Goal: Task Accomplishment & Management: Complete application form

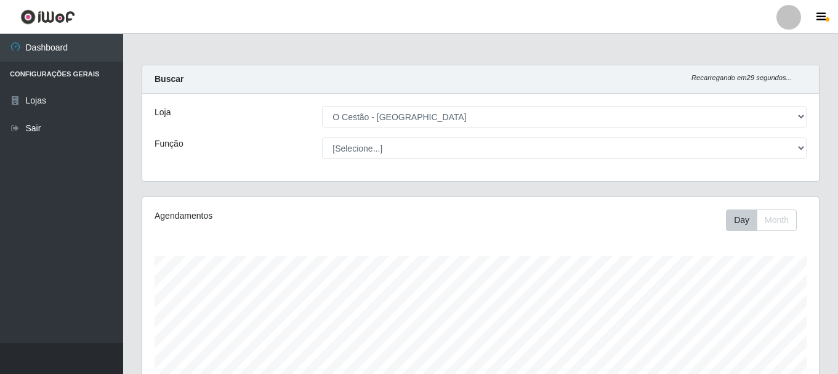
select select "238"
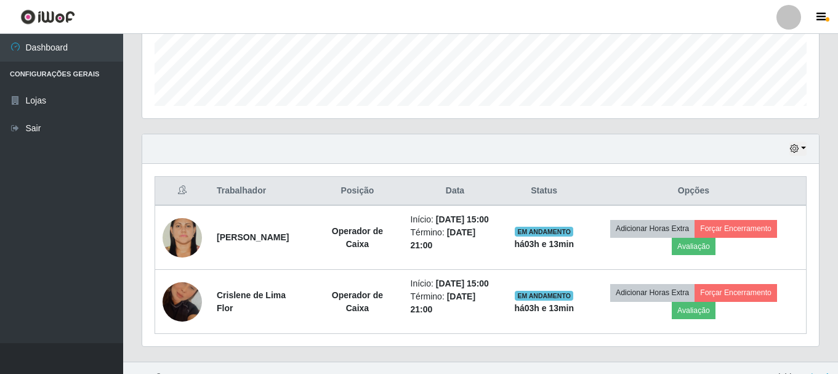
scroll to position [255, 676]
click at [803, 150] on button "button" at bounding box center [797, 149] width 17 height 14
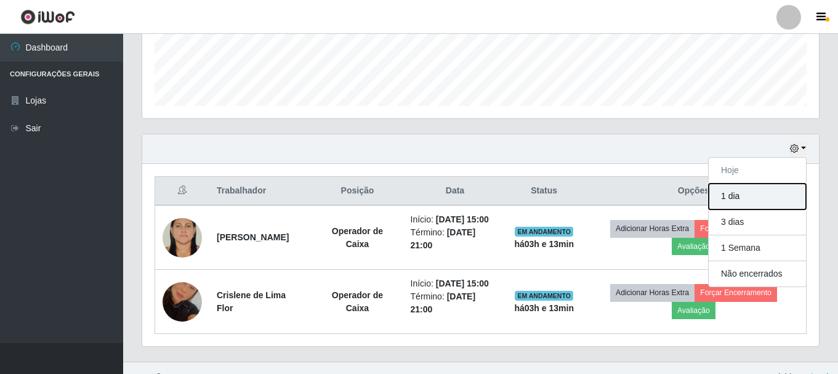
click at [801, 195] on button "1 dia" at bounding box center [756, 196] width 97 height 26
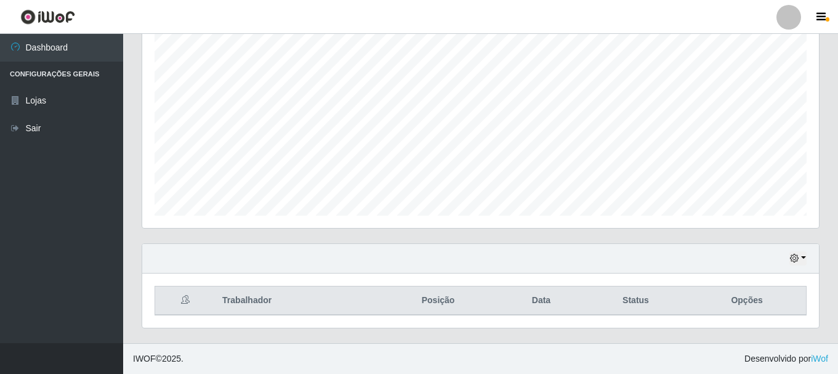
scroll to position [334, 0]
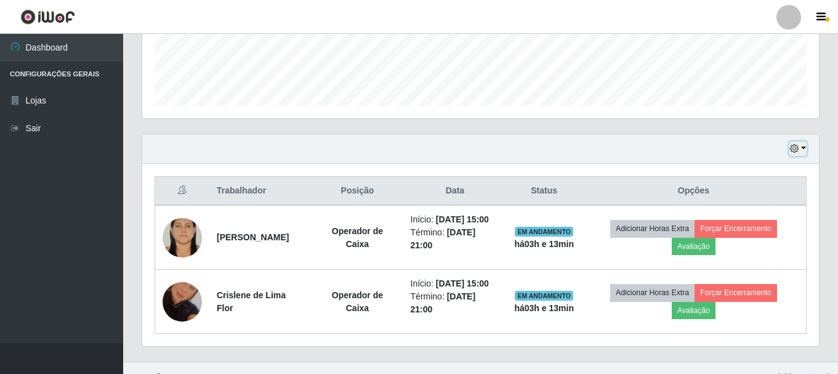
click at [803, 147] on button "button" at bounding box center [797, 149] width 17 height 14
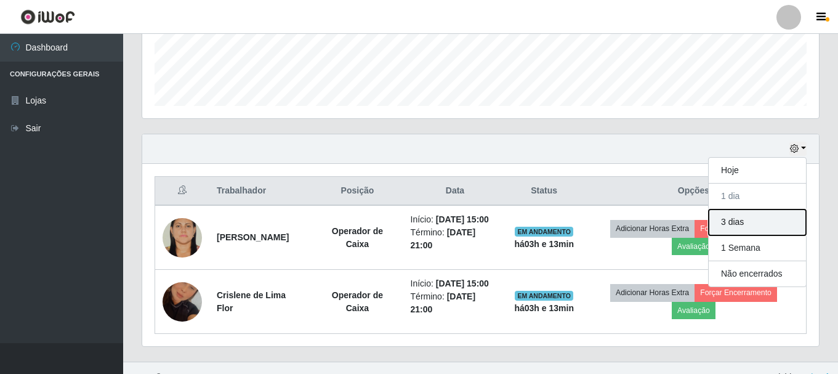
click at [780, 226] on button "3 dias" at bounding box center [756, 222] width 97 height 26
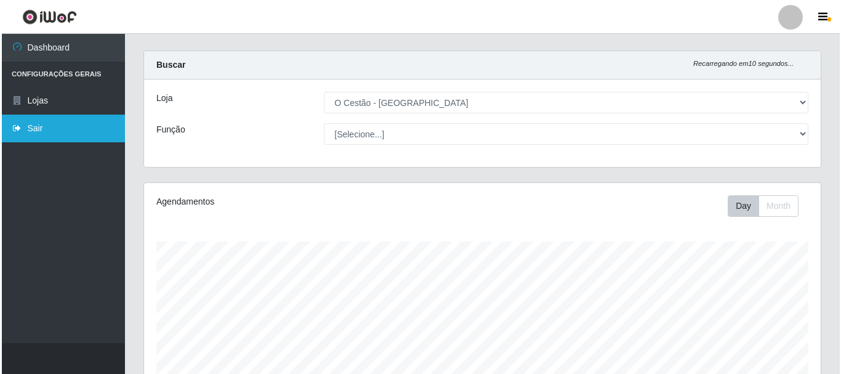
scroll to position [0, 0]
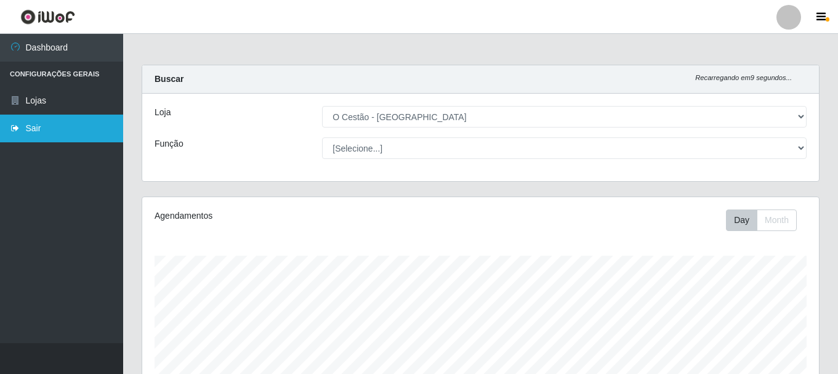
click at [50, 126] on link "Sair" at bounding box center [61, 128] width 123 height 28
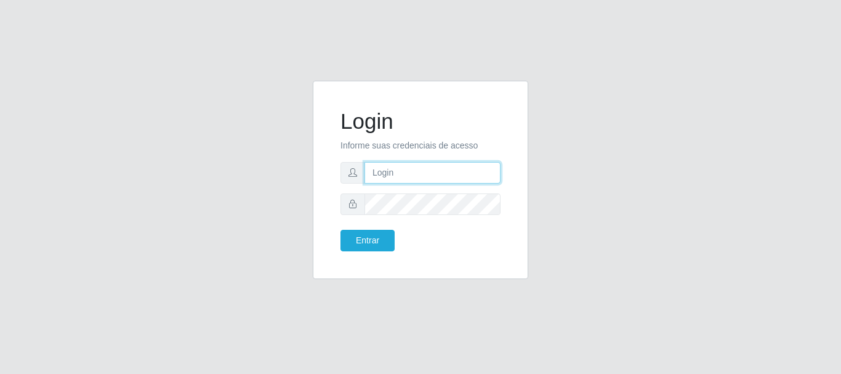
type input "paulobayeux@ocestao"
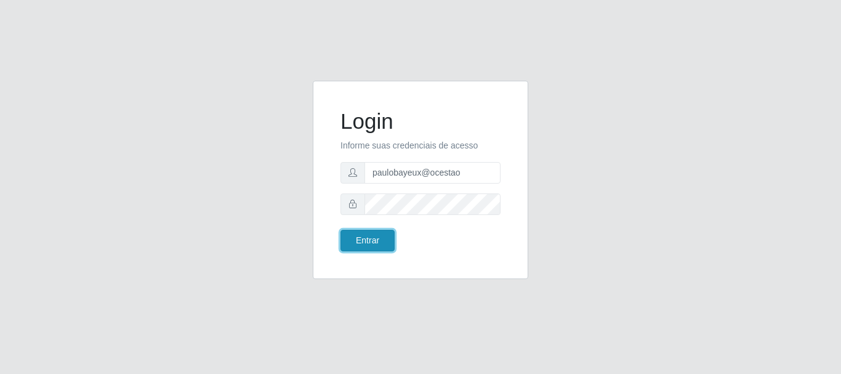
click at [374, 244] on button "Entrar" at bounding box center [367, 241] width 54 height 22
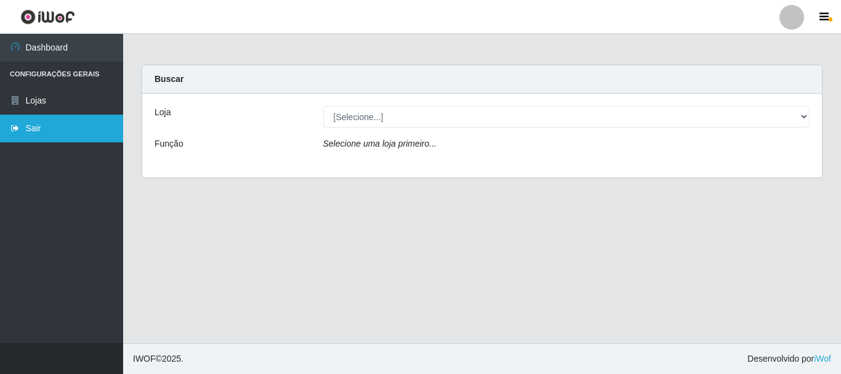
click at [48, 120] on link "Sair" at bounding box center [61, 128] width 123 height 28
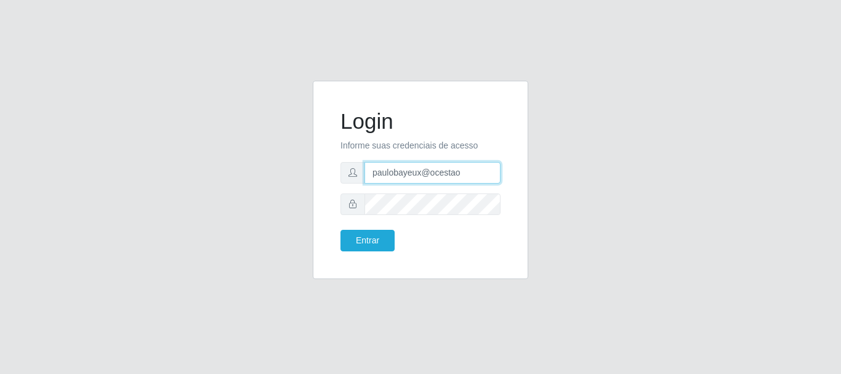
drag, startPoint x: 122, startPoint y: 174, endPoint x: 0, endPoint y: 231, distance: 134.9
click at [0, 231] on div "Login Informe suas credenciais de acesso paulobayeux@ocestao Entrar" at bounding box center [420, 187] width 841 height 374
type input "[PERSON_NAME]"
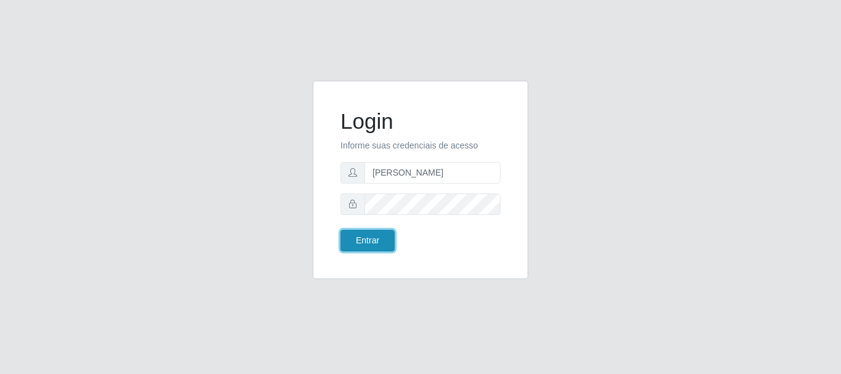
click at [366, 243] on button "Entrar" at bounding box center [367, 241] width 54 height 22
click at [359, 242] on button "Entrar" at bounding box center [367, 241] width 54 height 22
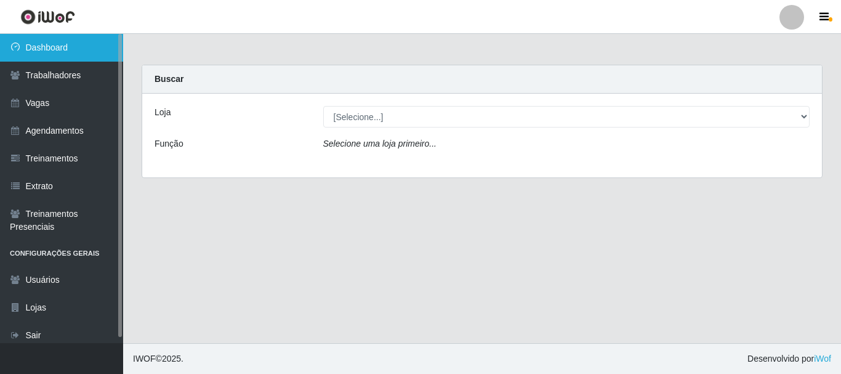
click at [70, 44] on link "Dashboard" at bounding box center [61, 48] width 123 height 28
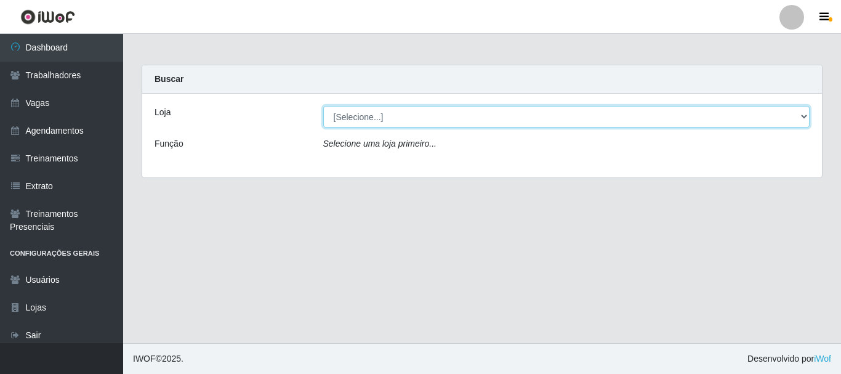
click at [803, 116] on select "[Selecione...] O Cestão - [GEOGRAPHIC_DATA]" at bounding box center [566, 117] width 487 height 22
select select "238"
click at [323, 106] on select "[Selecione...] O Cestão - [GEOGRAPHIC_DATA]" at bounding box center [566, 117] width 487 height 22
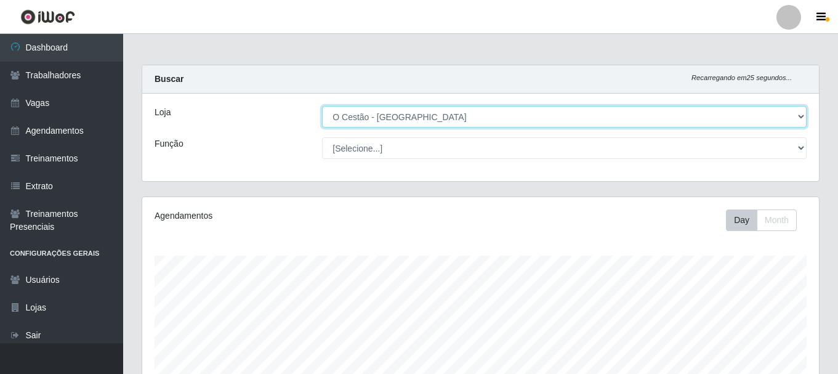
click at [796, 119] on select "[Selecione...] O Cestão - [GEOGRAPHIC_DATA]" at bounding box center [564, 117] width 484 height 22
click at [322, 106] on select "[Selecione...] O Cestão - [GEOGRAPHIC_DATA]" at bounding box center [564, 117] width 484 height 22
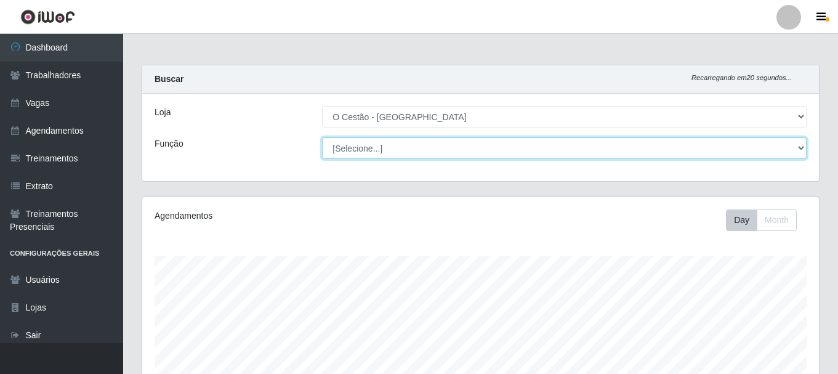
click at [796, 152] on select "[Selecione...] ASG ASG + ASG ++ Auxiliar de Estoque Auxiliar de Estoque + Auxil…" at bounding box center [564, 148] width 484 height 22
select select "22"
click at [322, 137] on select "[Selecione...] ASG ASG + ASG ++ Auxiliar de Estoque Auxiliar de Estoque + Auxil…" at bounding box center [564, 148] width 484 height 22
click at [796, 148] on select "[Selecione...] ASG ASG + ASG ++ Auxiliar de Estoque Auxiliar de Estoque + Auxil…" at bounding box center [564, 148] width 484 height 22
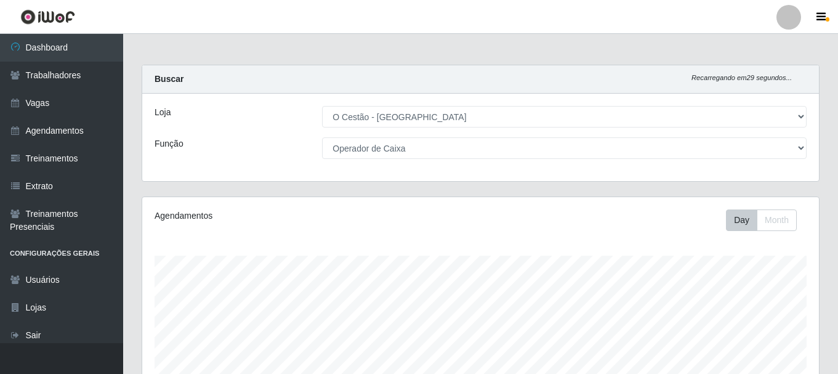
click at [199, 163] on div "Loja [Selecione...] O Cestão - Bayeux Função [Selecione...] ASG ASG + ASG ++ Au…" at bounding box center [480, 137] width 676 height 87
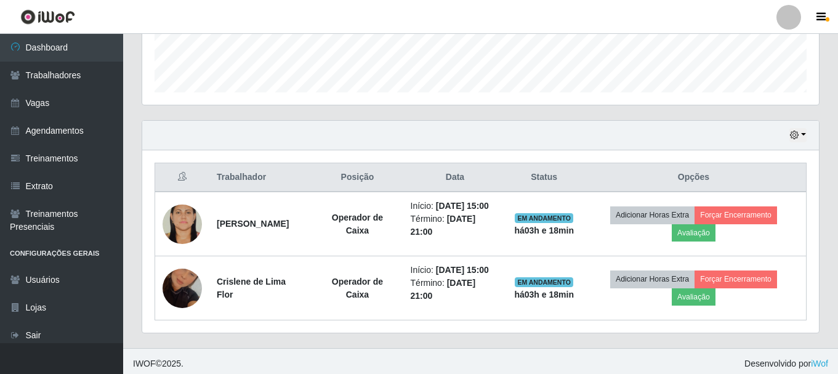
scroll to position [353, 0]
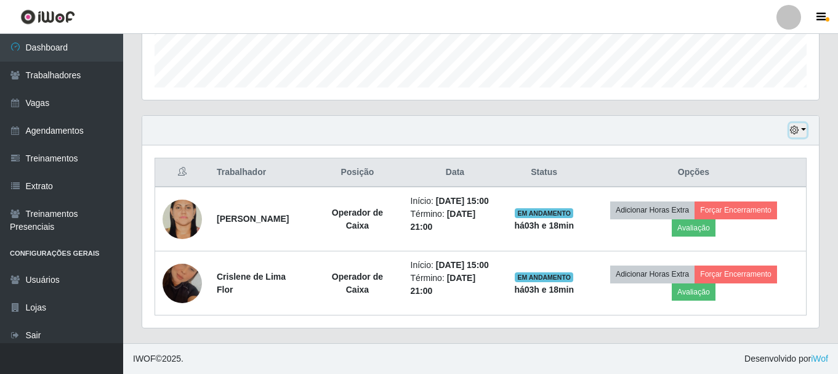
click at [805, 130] on button "button" at bounding box center [797, 130] width 17 height 14
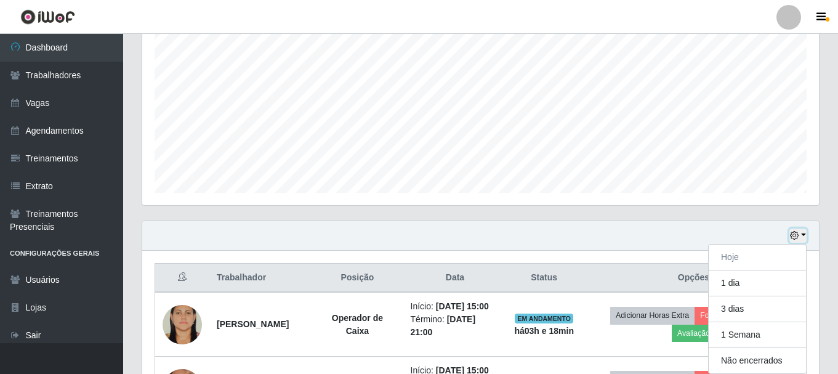
scroll to position [0, 0]
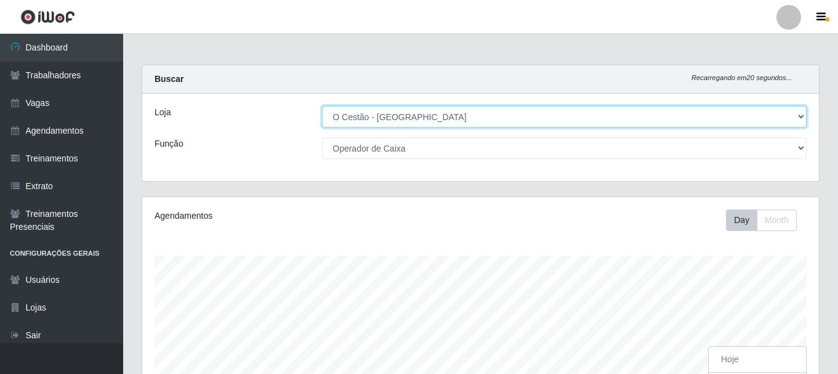
click at [798, 122] on select "[Selecione...] O Cestão - [GEOGRAPHIC_DATA]" at bounding box center [564, 117] width 484 height 22
click at [322, 106] on select "[Selecione...] O Cestão - [GEOGRAPHIC_DATA]" at bounding box center [564, 117] width 484 height 22
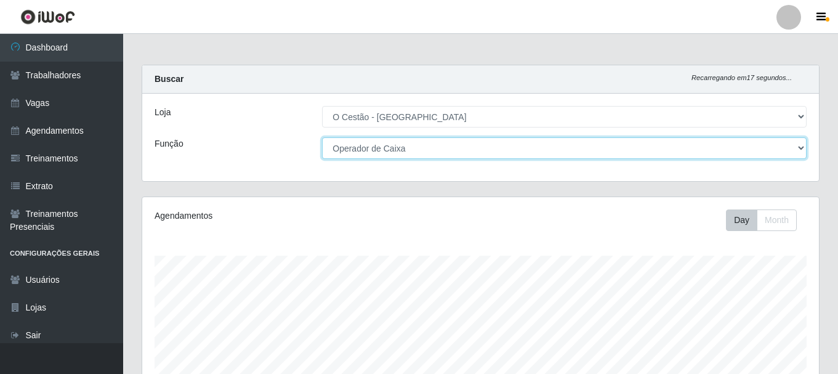
click at [799, 145] on select "[Selecione...] ASG ASG + ASG ++ Auxiliar de Estoque Auxiliar de Estoque + Auxil…" at bounding box center [564, 148] width 484 height 22
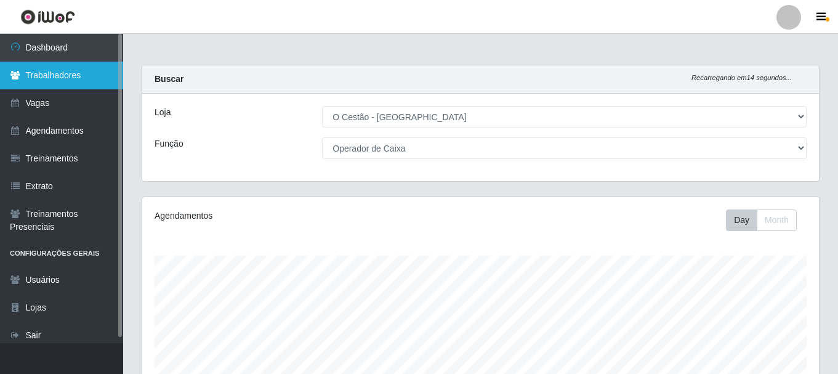
click at [77, 64] on link "Trabalhadores" at bounding box center [61, 76] width 123 height 28
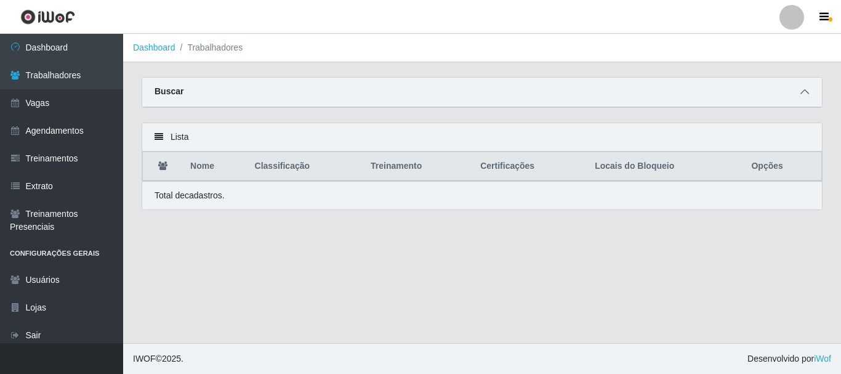
click at [806, 95] on icon at bounding box center [804, 91] width 9 height 9
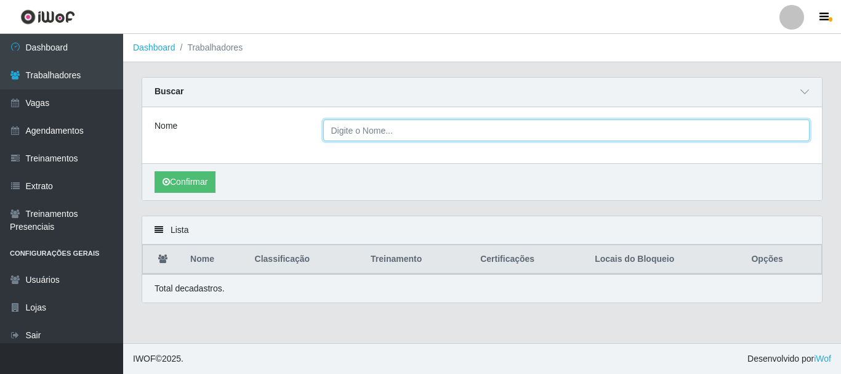
click at [789, 131] on input "Nome" at bounding box center [566, 130] width 487 height 22
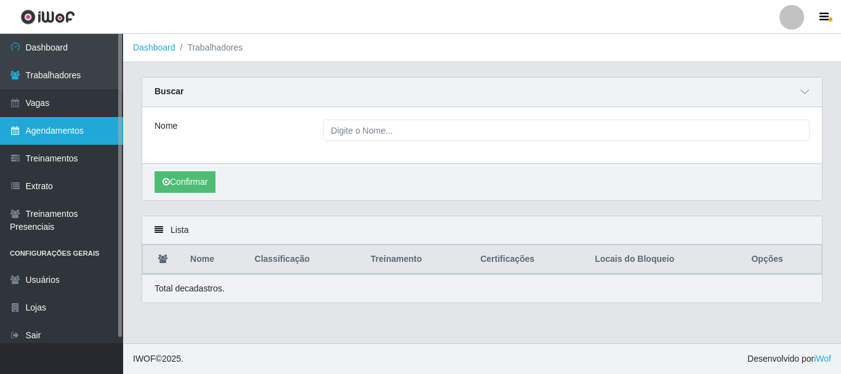
click at [90, 135] on link "Agendamentos" at bounding box center [61, 131] width 123 height 28
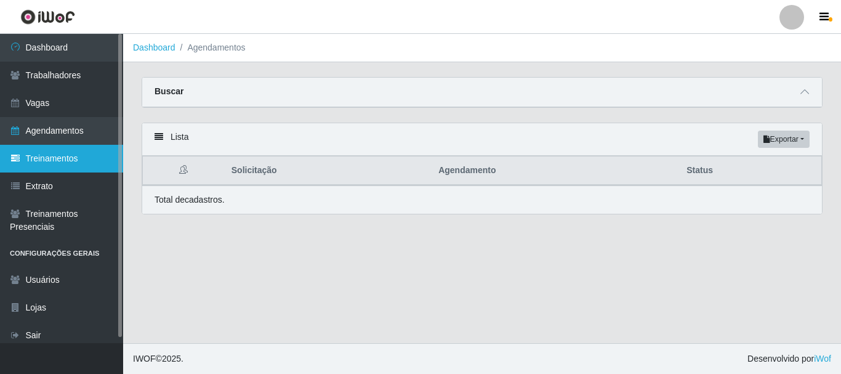
click at [80, 153] on link "Treinamentos" at bounding box center [61, 159] width 123 height 28
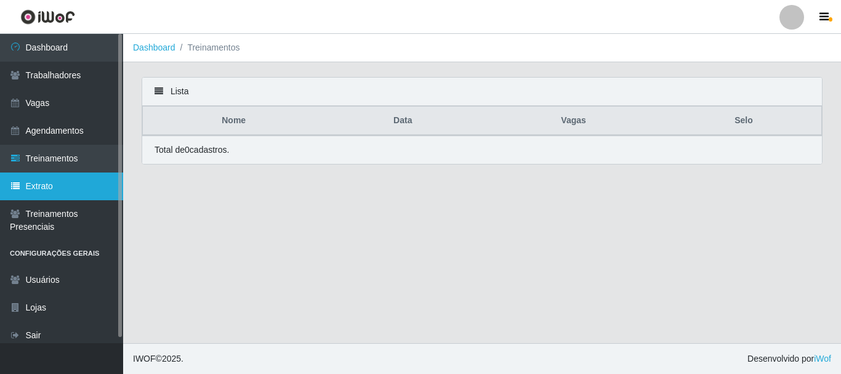
click at [74, 180] on link "Extrato" at bounding box center [61, 186] width 123 height 28
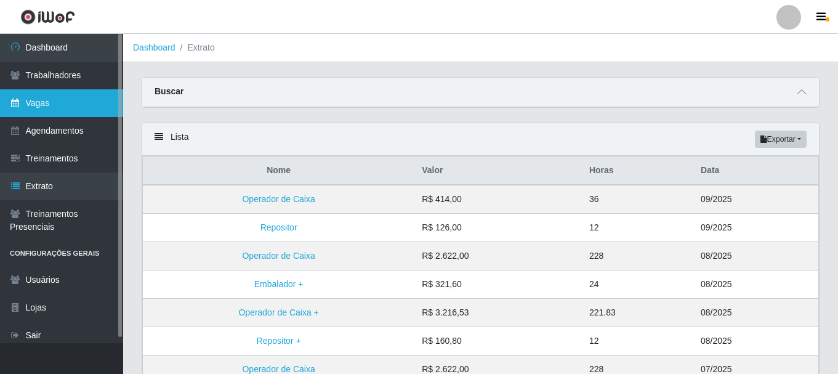
click at [102, 102] on link "Vagas" at bounding box center [61, 103] width 123 height 28
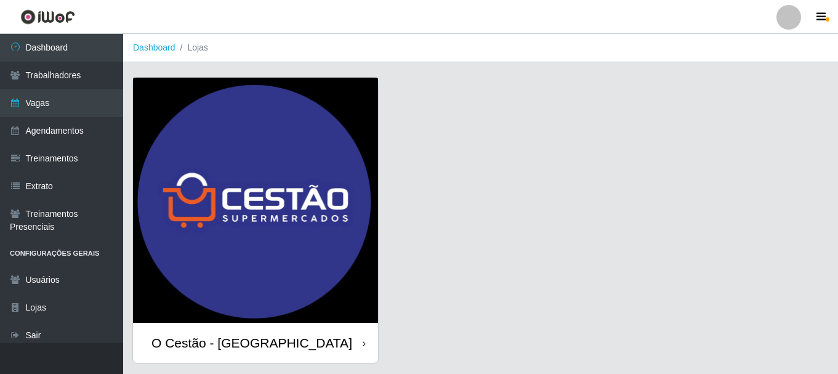
click at [337, 109] on img at bounding box center [255, 200] width 245 height 245
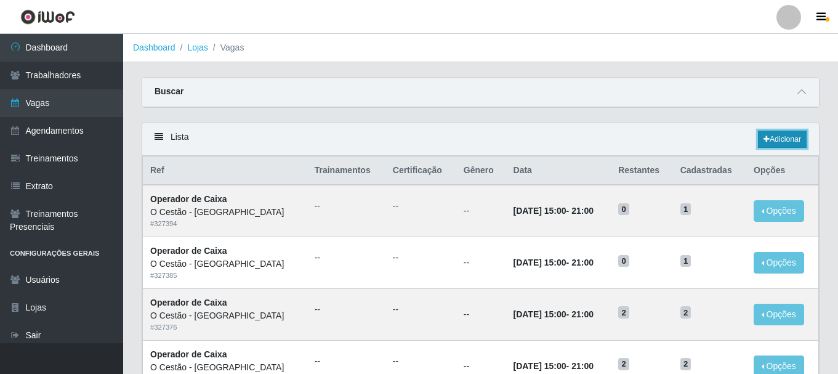
click at [790, 142] on link "Adicionar" at bounding box center [782, 138] width 49 height 17
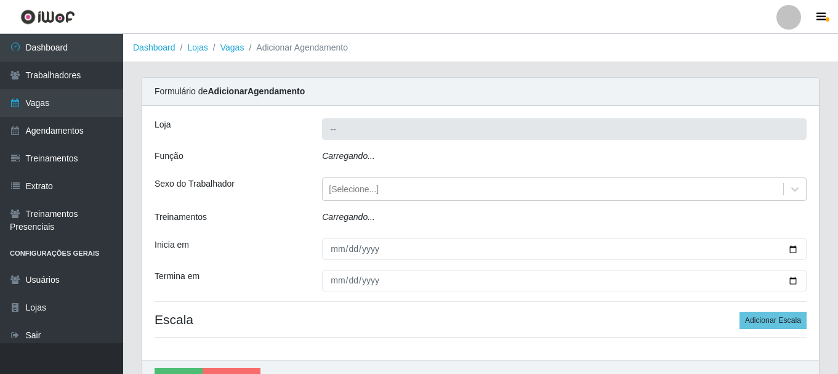
type input "O Cestão - [GEOGRAPHIC_DATA]"
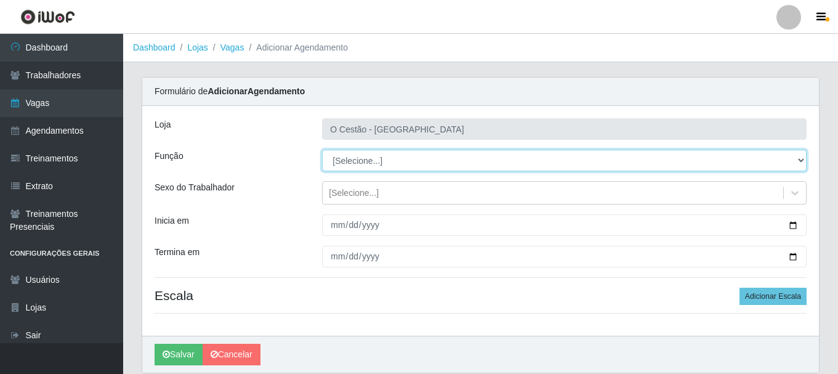
click at [801, 162] on select "[Selecione...] ASG ASG + ASG ++ Auxiliar de Estoque Auxiliar de Estoque + Auxil…" at bounding box center [564, 161] width 484 height 22
select select "22"
click at [322, 150] on select "[Selecione...] ASG ASG + ASG ++ Auxiliar de Estoque Auxiliar de Estoque + Auxil…" at bounding box center [564, 161] width 484 height 22
click at [800, 162] on select "[Selecione...] ASG ASG + ASG ++ Auxiliar de Estoque Auxiliar de Estoque + Auxil…" at bounding box center [564, 161] width 484 height 22
click at [322, 150] on select "[Selecione...] ASG ASG + ASG ++ Auxiliar de Estoque Auxiliar de Estoque + Auxil…" at bounding box center [564, 161] width 484 height 22
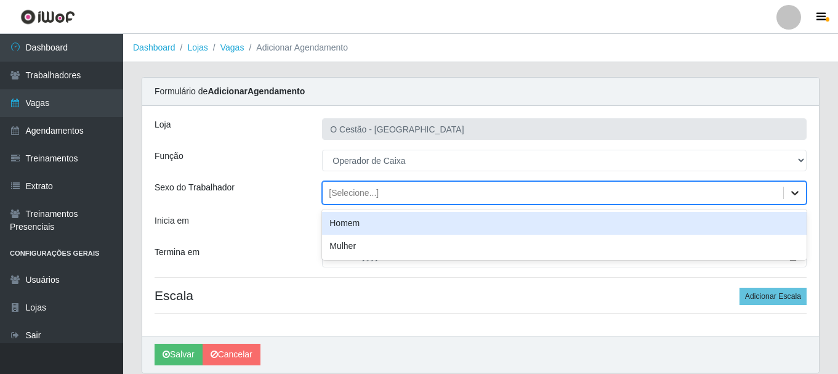
click at [799, 190] on icon at bounding box center [794, 193] width 12 height 12
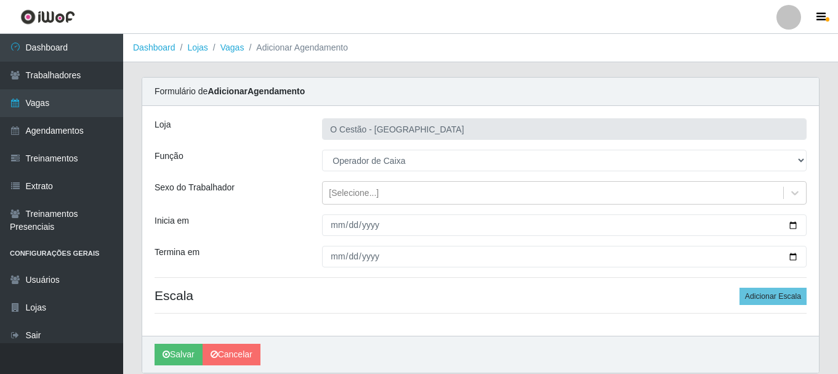
click at [282, 219] on div "Inicia em" at bounding box center [228, 225] width 167 height 22
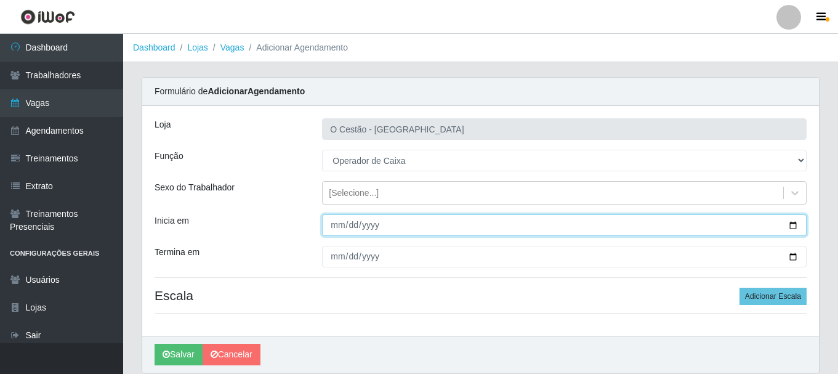
click at [382, 222] on input "Inicia em" at bounding box center [564, 225] width 484 height 22
click at [385, 226] on input "Inicia em" at bounding box center [564, 225] width 484 height 22
click at [796, 225] on input "Inicia em" at bounding box center [564, 225] width 484 height 22
type input "[DATE]"
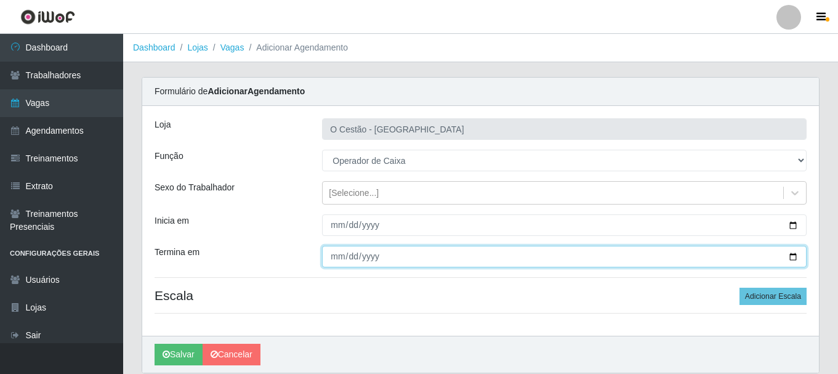
click at [787, 255] on input "Termina em" at bounding box center [564, 257] width 484 height 22
type input "[DATE]"
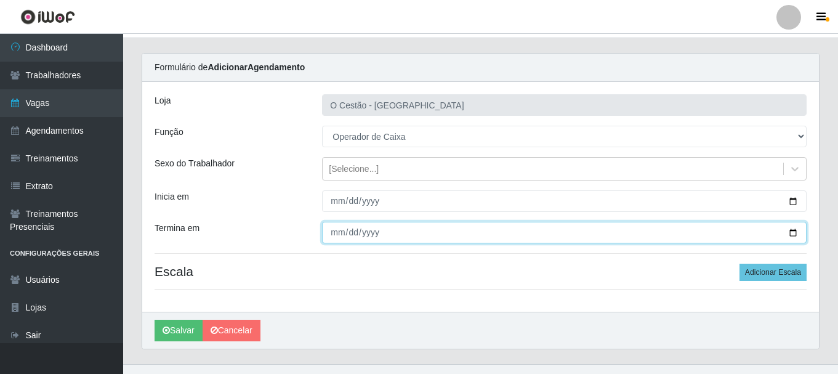
scroll to position [45, 0]
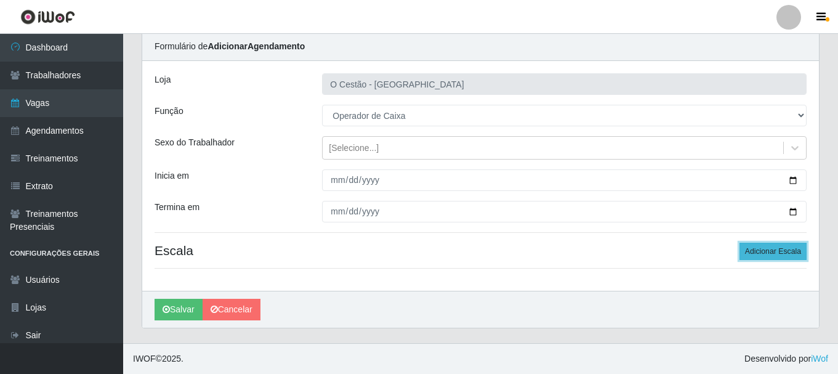
click at [749, 254] on button "Adicionar Escala" at bounding box center [772, 251] width 67 height 17
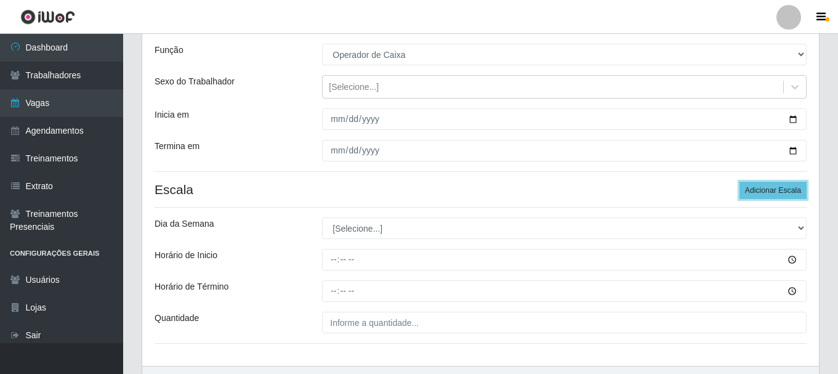
scroll to position [106, 0]
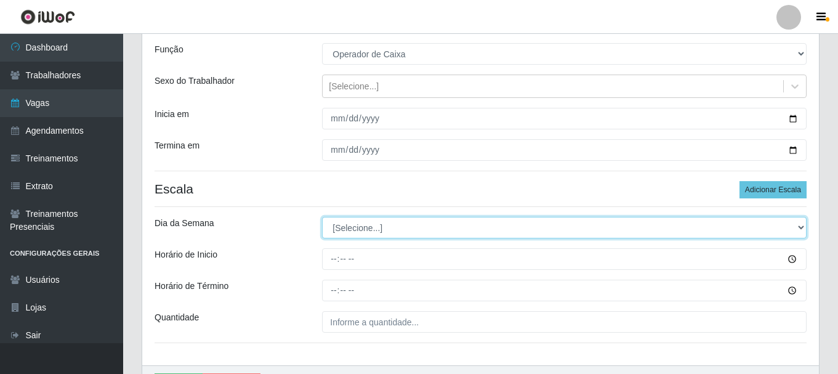
click at [798, 231] on select "[Selecione...] Segunda Terça Quarta Quinta Sexta Sábado Domingo" at bounding box center [564, 228] width 484 height 22
select select "6"
click at [322, 217] on select "[Selecione...] Segunda Terça Quarta Quinta Sexta Sábado Domingo" at bounding box center [564, 228] width 484 height 22
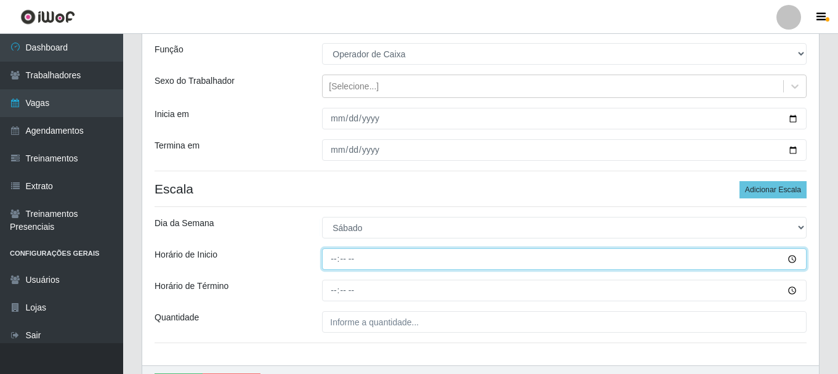
click at [789, 256] on input "Horário de Inicio" at bounding box center [564, 259] width 484 height 22
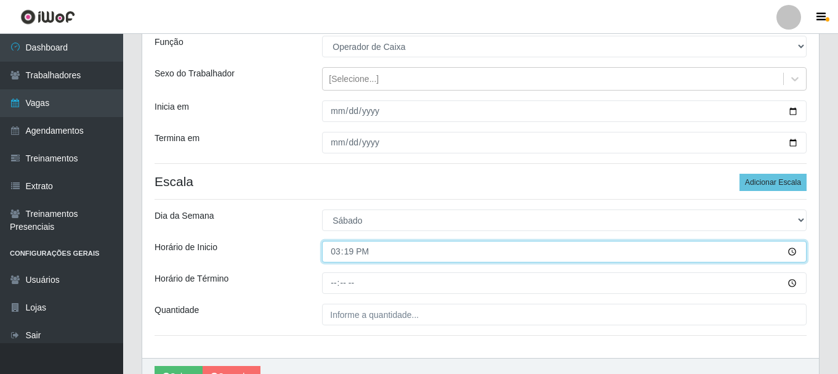
scroll to position [181, 0]
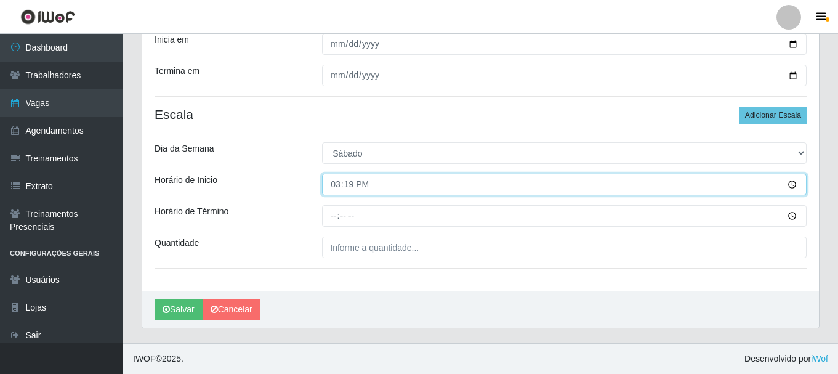
click at [786, 185] on input "15:19" at bounding box center [564, 185] width 484 height 22
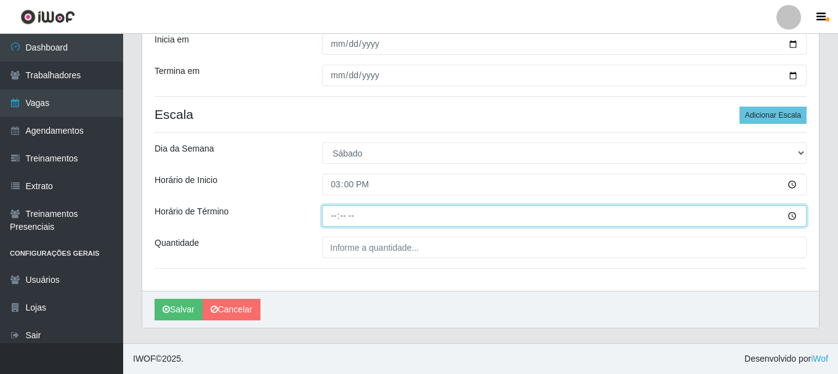
type input "15:00"
click at [789, 215] on input "Horário de Término" at bounding box center [564, 216] width 484 height 22
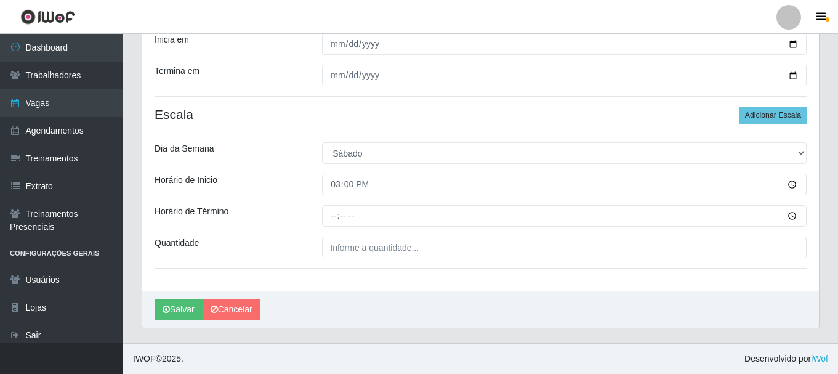
click at [270, 226] on div "Horário de Término" at bounding box center [228, 216] width 167 height 22
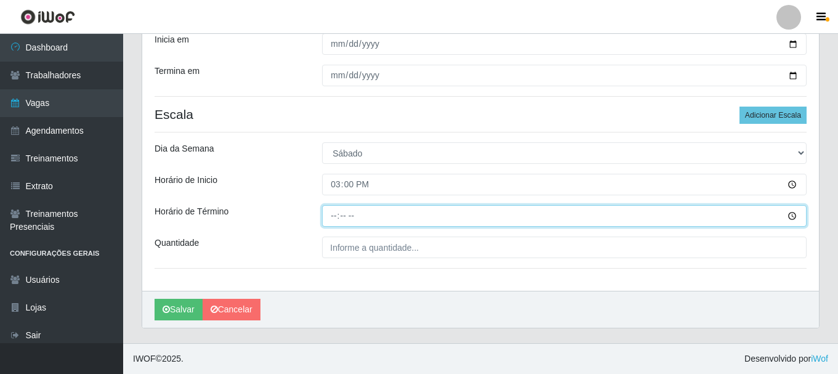
drag, startPoint x: 788, startPoint y: 215, endPoint x: 505, endPoint y: 174, distance: 286.8
click at [788, 215] on input "Horário de Término" at bounding box center [564, 216] width 484 height 22
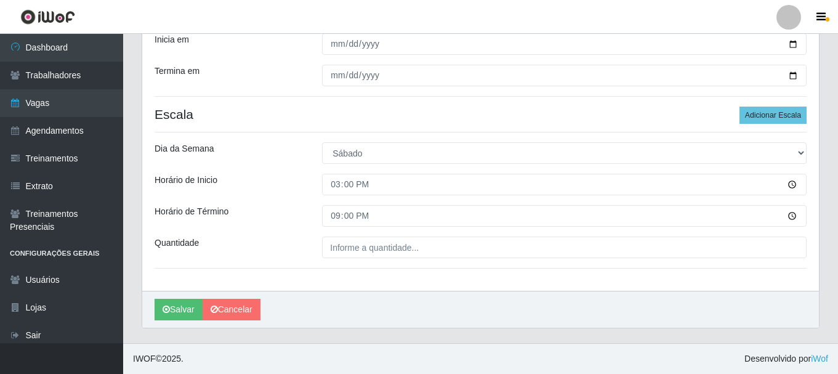
type input "21:00"
click at [303, 239] on div "Quantidade" at bounding box center [228, 247] width 167 height 22
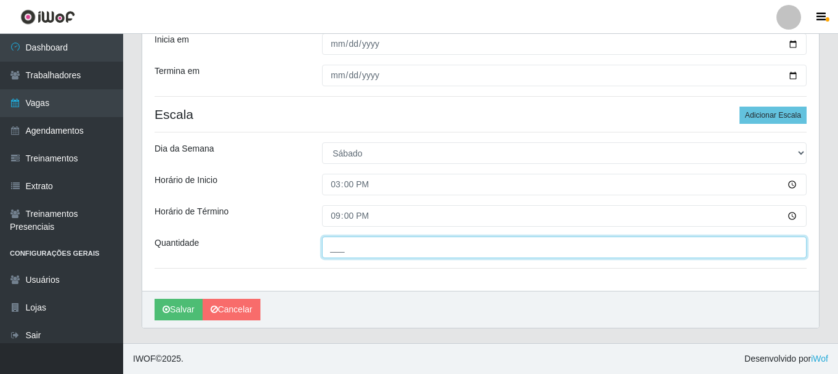
click at [403, 249] on input "___" at bounding box center [564, 247] width 484 height 22
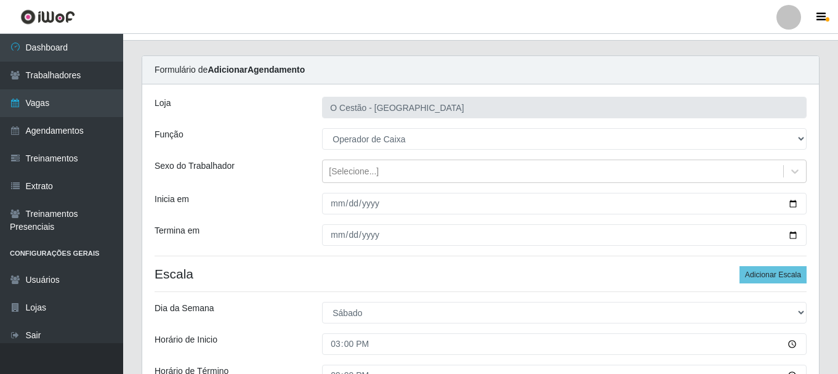
scroll to position [0, 0]
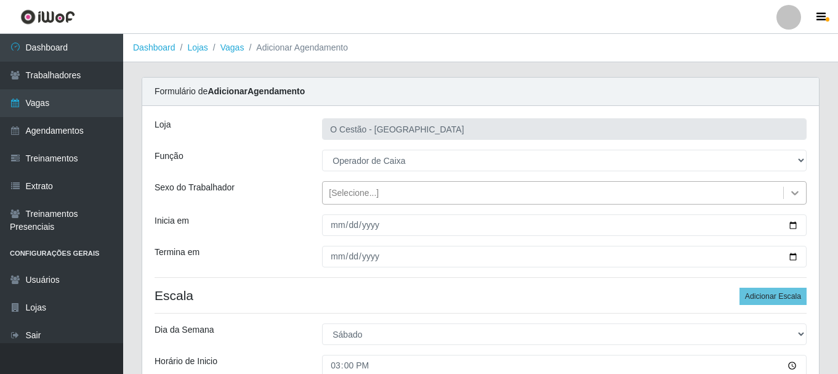
type input "3__"
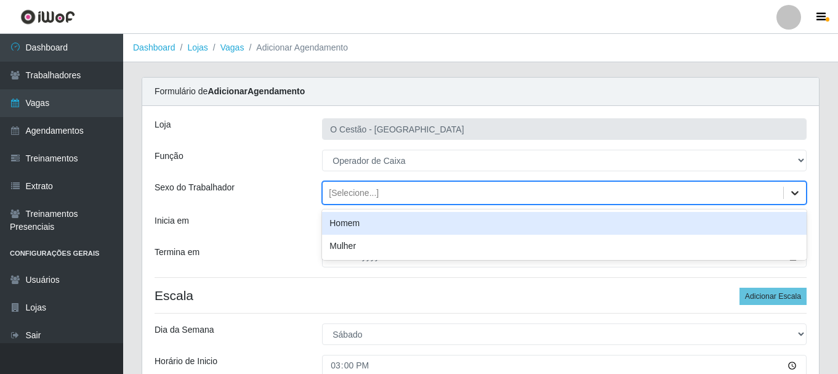
click at [793, 196] on icon at bounding box center [794, 193] width 12 height 12
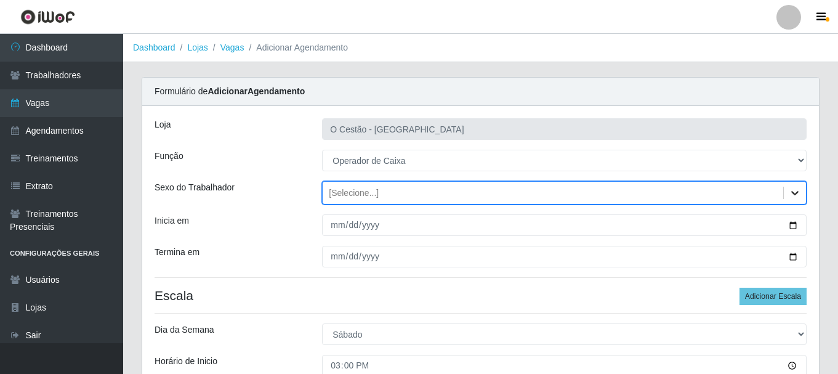
click at [793, 196] on icon at bounding box center [794, 193] width 12 height 12
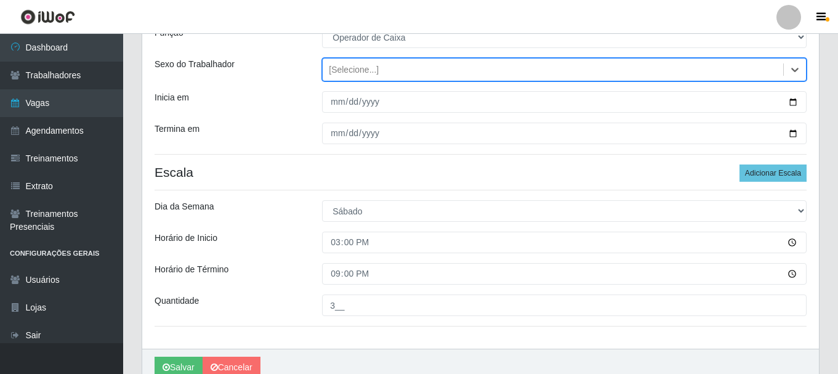
scroll to position [181, 0]
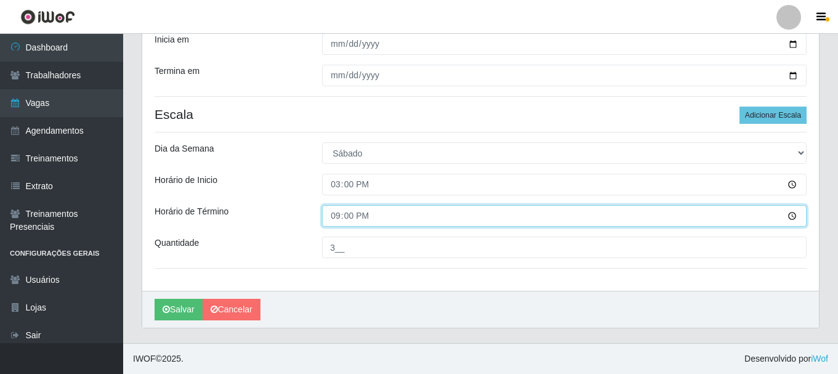
click at [788, 213] on input "21:00" at bounding box center [564, 216] width 484 height 22
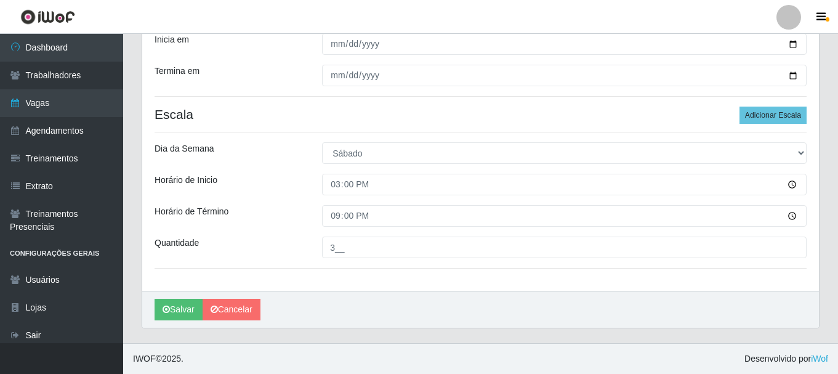
click at [294, 227] on div "Horário de Término" at bounding box center [228, 216] width 167 height 22
click at [179, 312] on button "Salvar" at bounding box center [178, 310] width 48 height 22
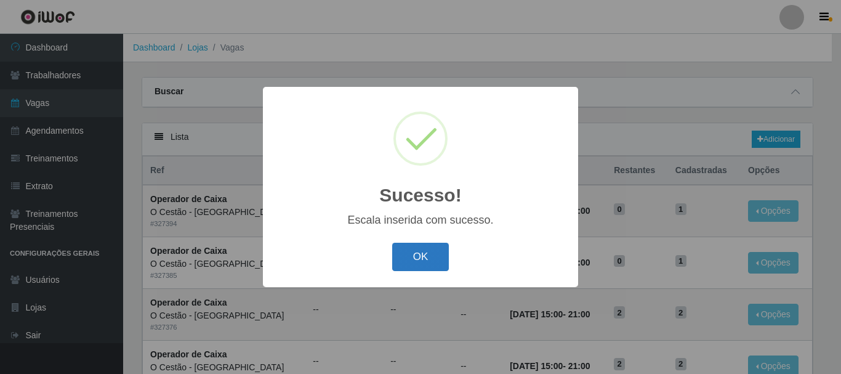
click at [412, 249] on button "OK" at bounding box center [420, 257] width 57 height 29
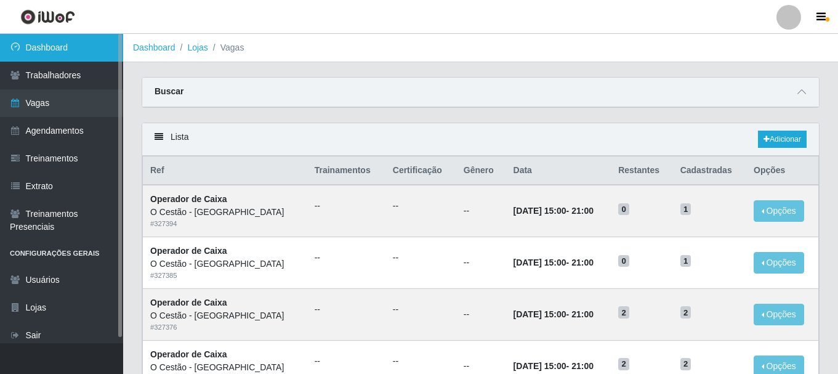
click at [95, 50] on link "Dashboard" at bounding box center [61, 48] width 123 height 28
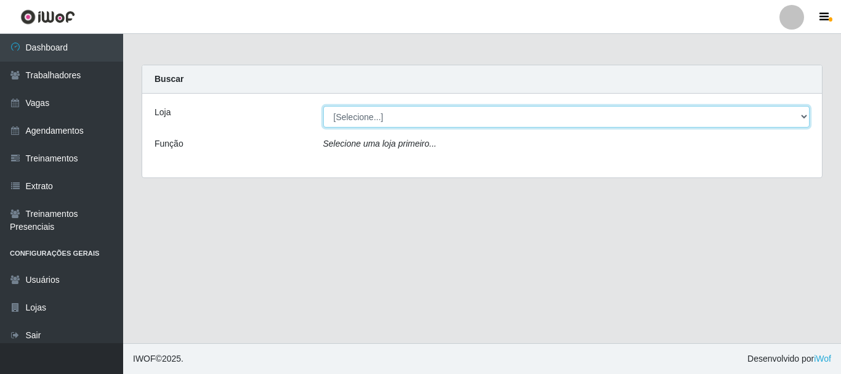
click at [806, 119] on select "[Selecione...] O Cestão - [GEOGRAPHIC_DATA]" at bounding box center [566, 117] width 487 height 22
select select "238"
click at [323, 106] on select "[Selecione...] O Cestão - [GEOGRAPHIC_DATA]" at bounding box center [566, 117] width 487 height 22
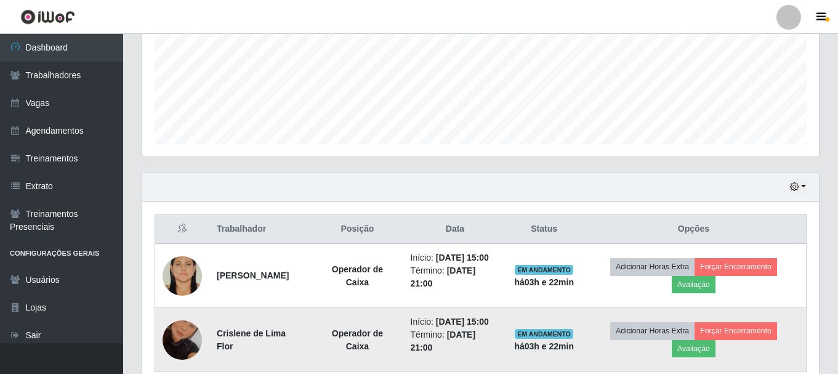
scroll to position [353, 0]
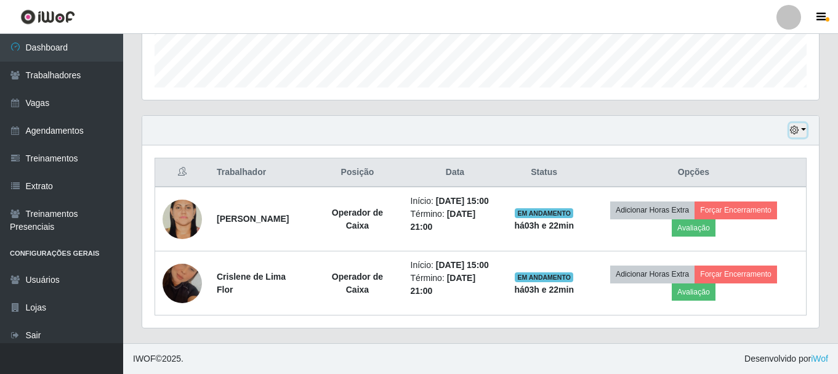
click at [805, 127] on button "button" at bounding box center [797, 130] width 17 height 14
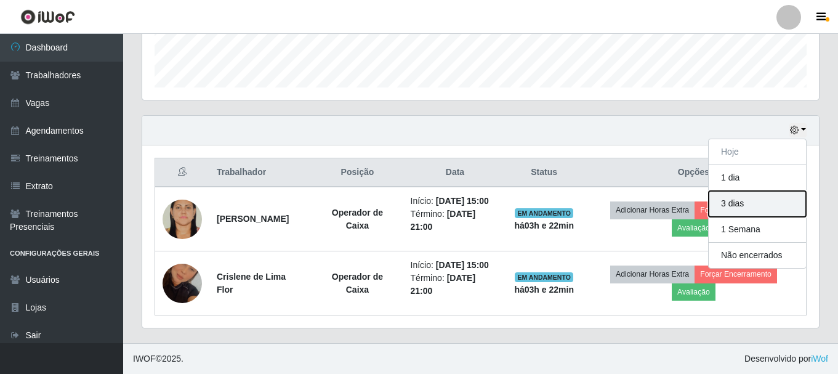
click at [795, 207] on button "3 dias" at bounding box center [756, 204] width 97 height 26
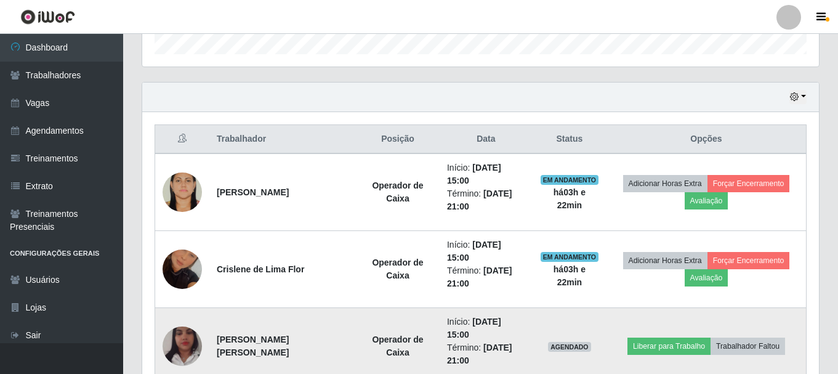
scroll to position [417, 0]
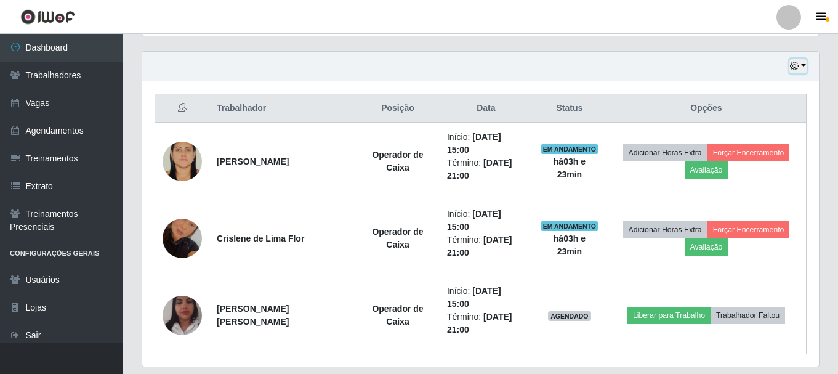
click at [803, 64] on button "button" at bounding box center [797, 66] width 17 height 14
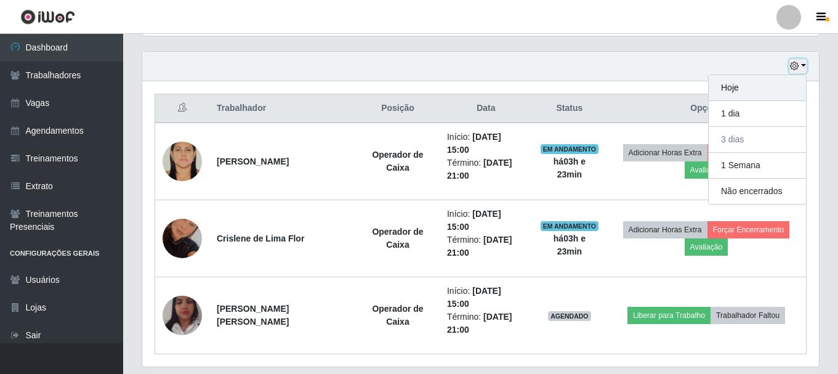
scroll to position [353, 0]
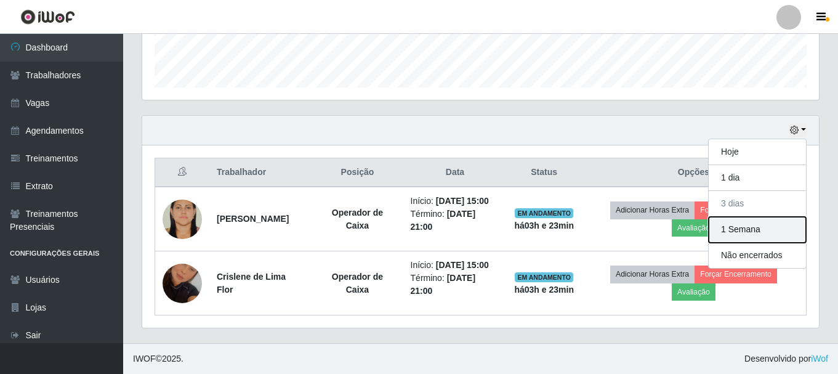
click at [793, 227] on button "1 Semana" at bounding box center [756, 230] width 97 height 26
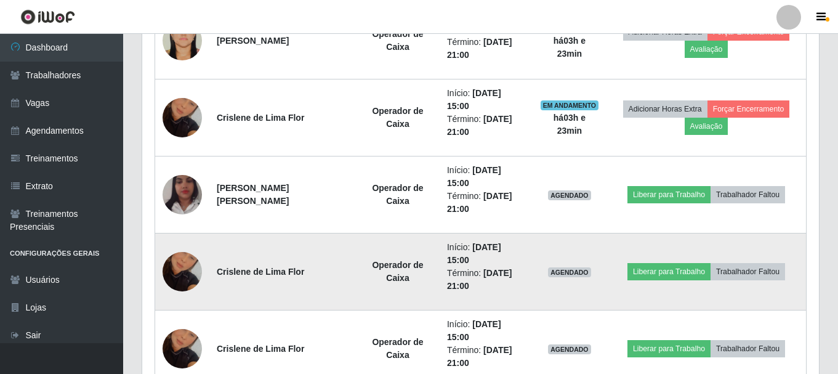
scroll to position [417, 0]
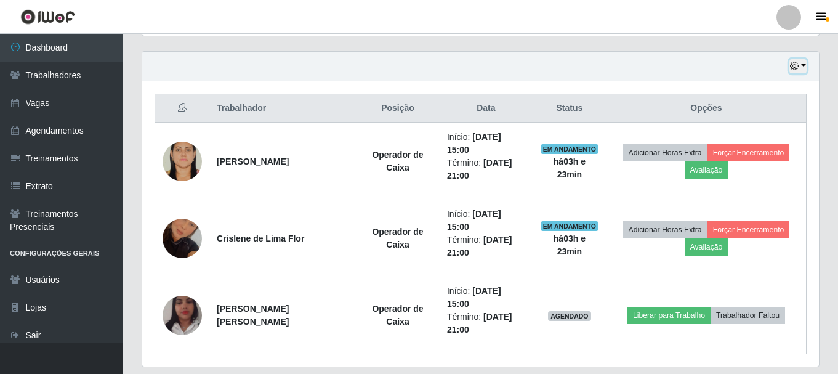
click at [800, 65] on button "button" at bounding box center [797, 66] width 17 height 14
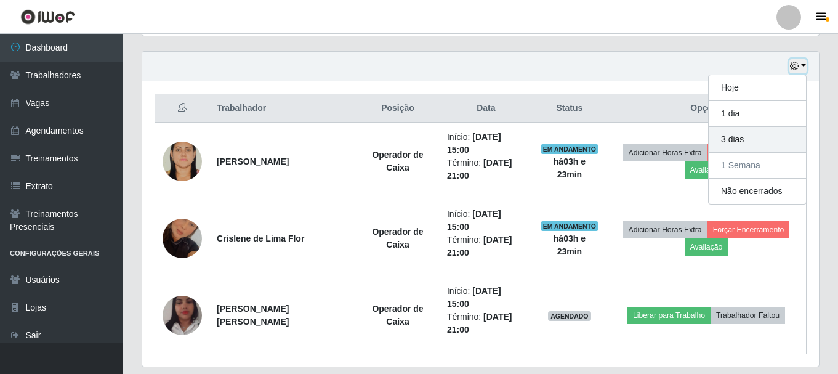
scroll to position [353, 0]
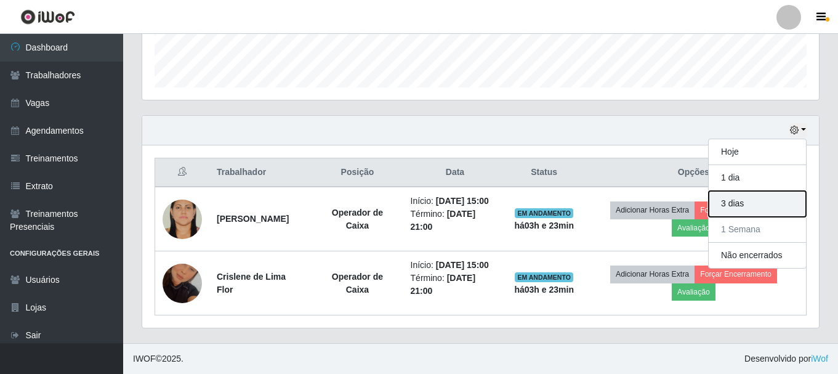
click at [798, 209] on button "3 dias" at bounding box center [756, 204] width 97 height 26
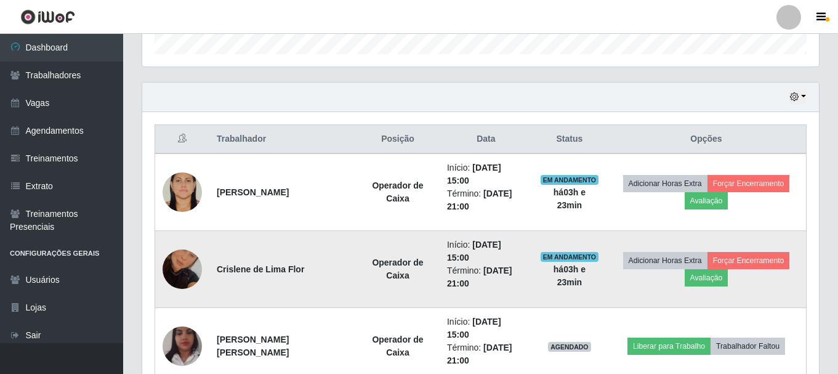
scroll to position [417, 0]
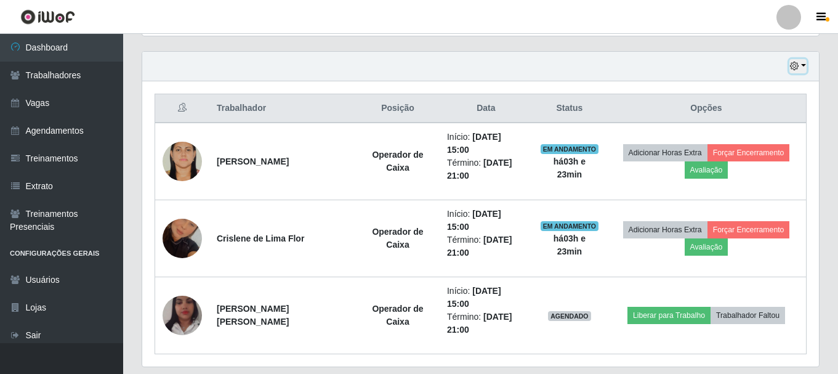
click at [801, 66] on button "button" at bounding box center [797, 66] width 17 height 14
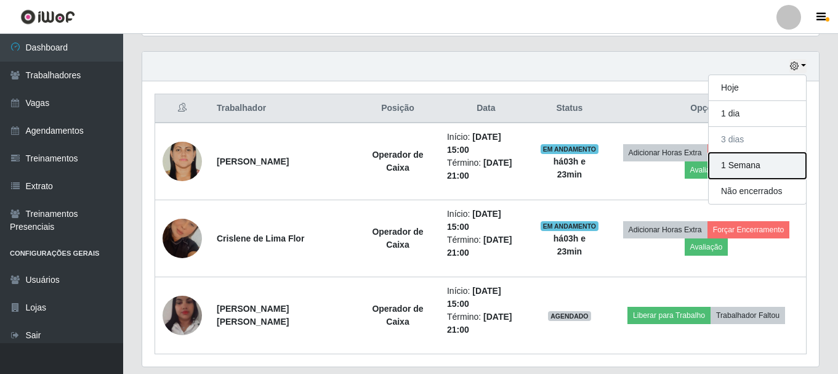
click at [790, 172] on button "1 Semana" at bounding box center [756, 166] width 97 height 26
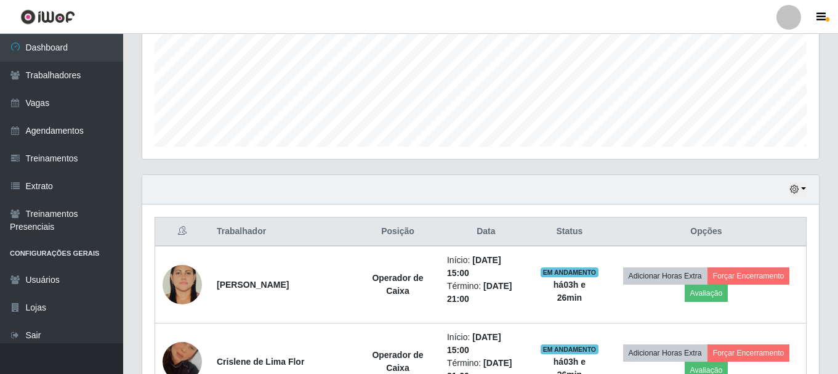
scroll to position [291, 0]
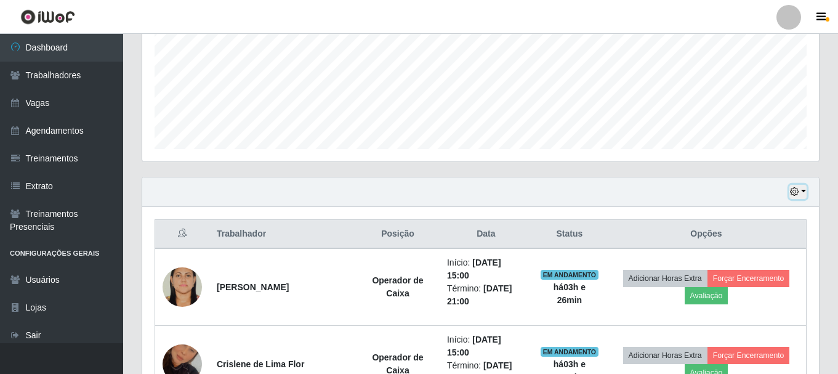
click at [803, 192] on button "button" at bounding box center [797, 192] width 17 height 14
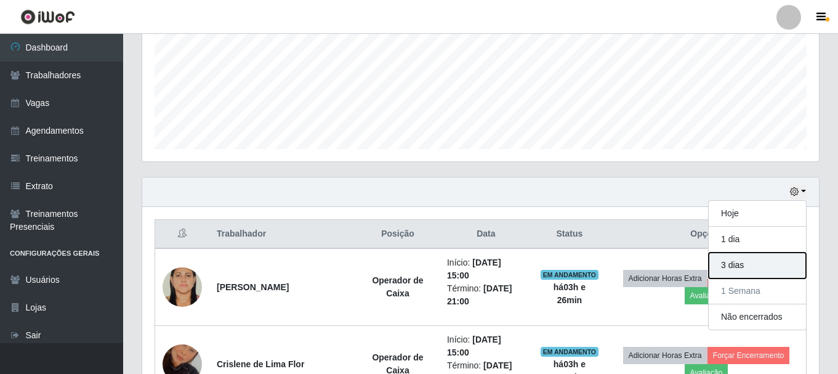
click at [790, 266] on button "3 dias" at bounding box center [756, 265] width 97 height 26
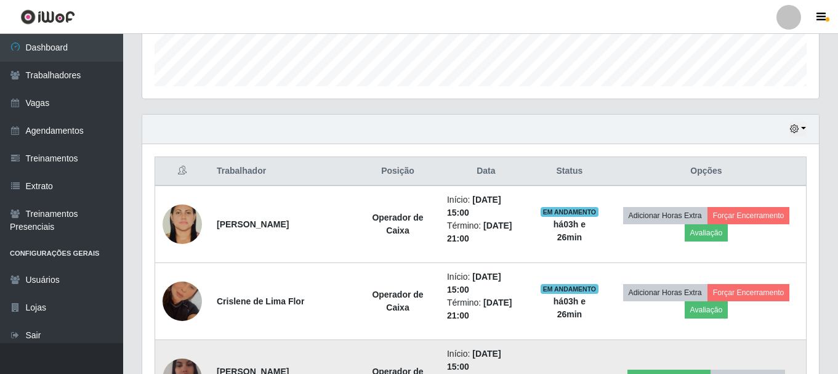
scroll to position [417, 0]
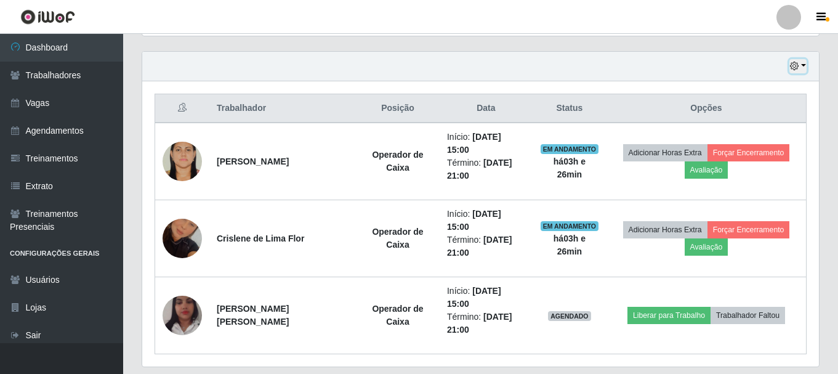
click at [804, 66] on button "button" at bounding box center [797, 66] width 17 height 14
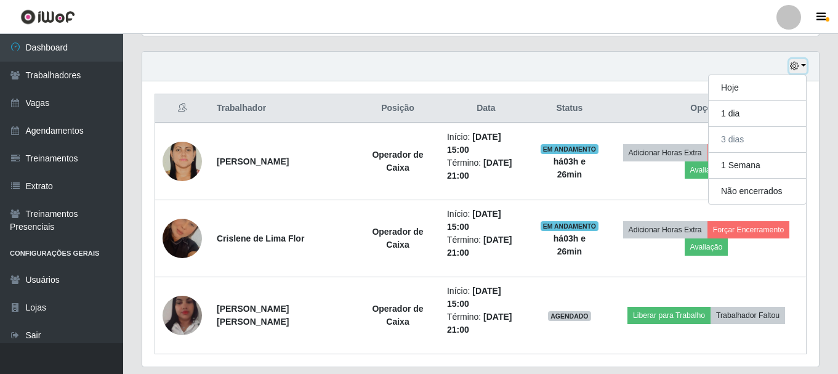
scroll to position [353, 0]
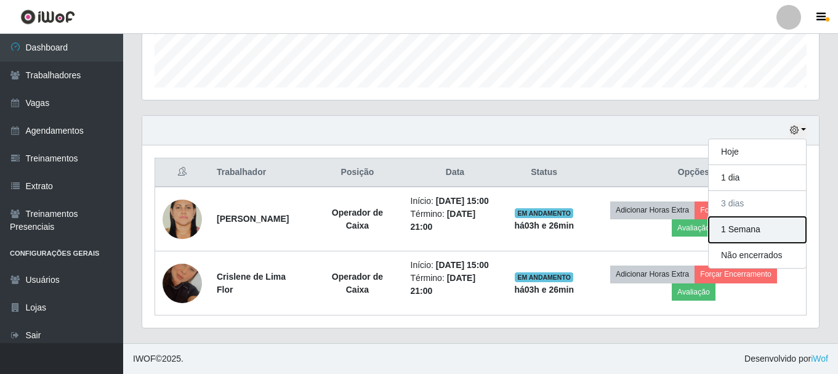
click at [793, 228] on button "1 Semana" at bounding box center [756, 230] width 97 height 26
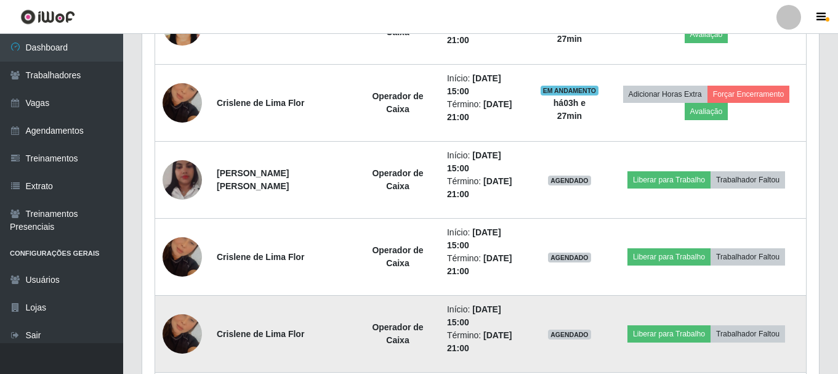
scroll to position [417, 0]
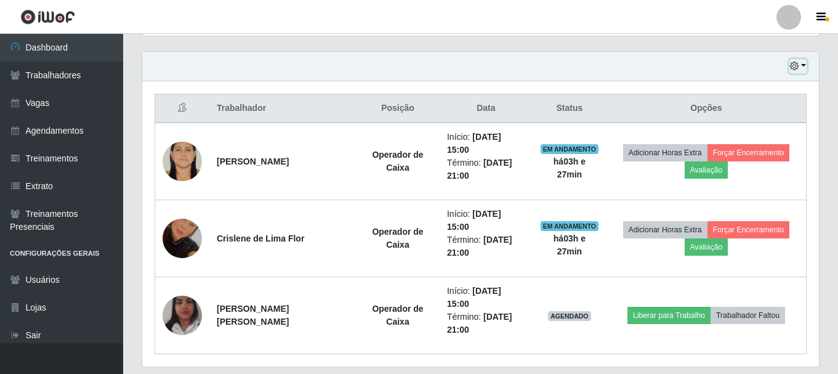
click at [804, 64] on button "button" at bounding box center [797, 66] width 17 height 14
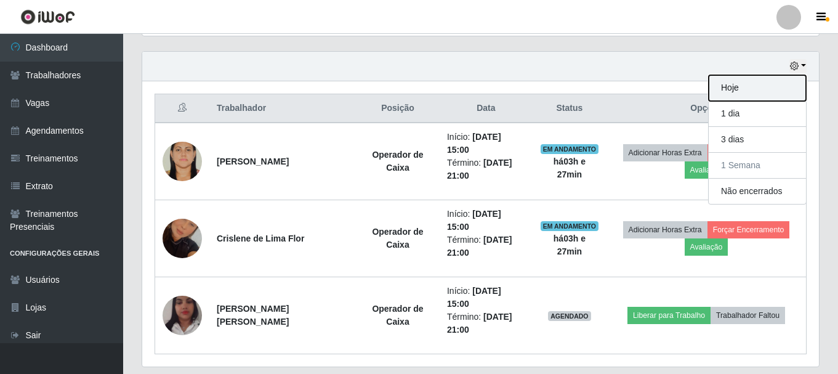
click at [793, 84] on button "Hoje" at bounding box center [756, 88] width 97 height 26
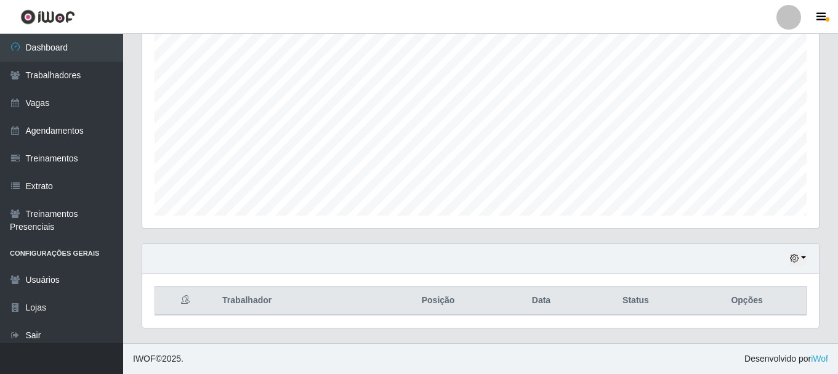
scroll to position [353, 0]
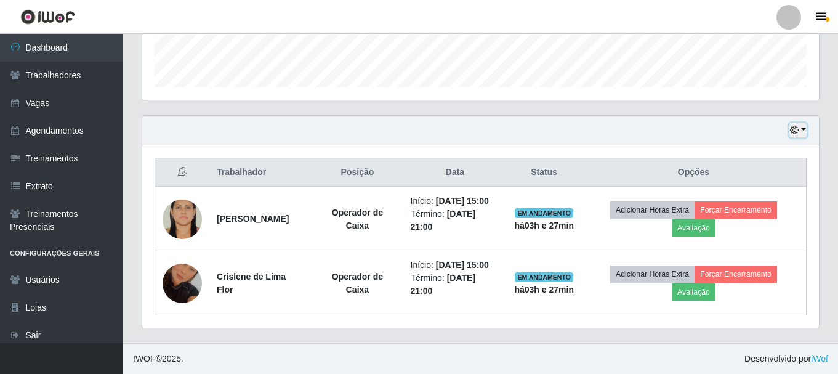
click at [805, 127] on button "button" at bounding box center [797, 130] width 17 height 14
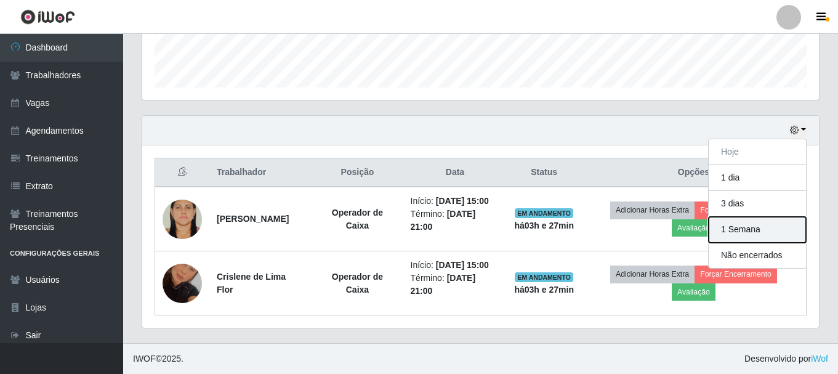
click at [800, 235] on button "1 Semana" at bounding box center [756, 230] width 97 height 26
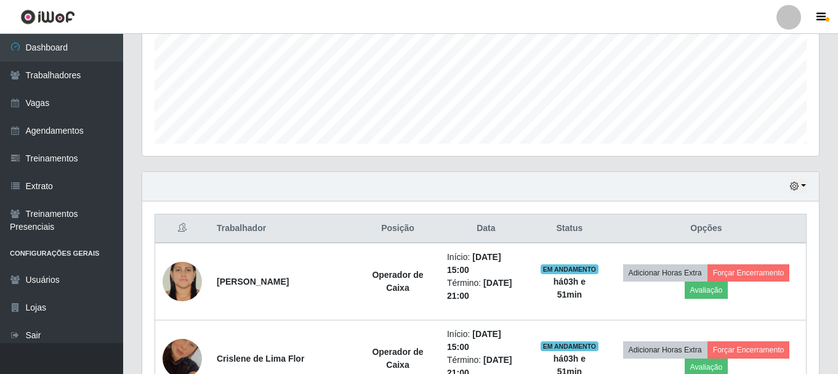
scroll to position [291, 0]
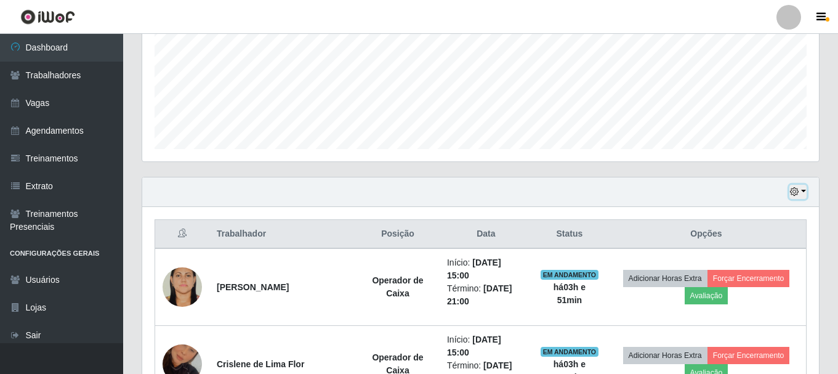
click at [803, 190] on button "button" at bounding box center [797, 192] width 17 height 14
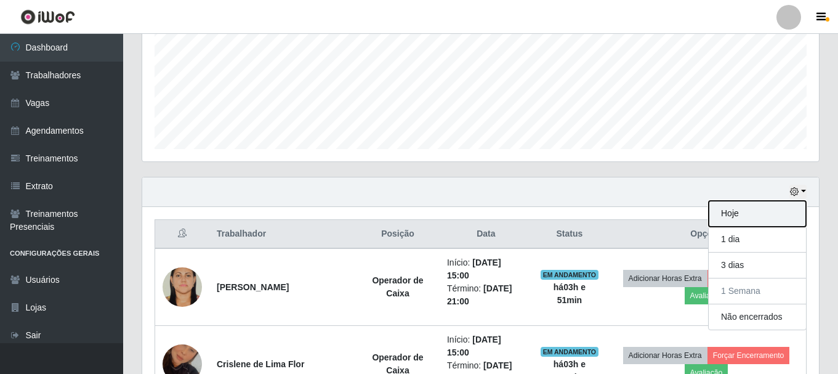
click at [788, 207] on button "Hoje" at bounding box center [756, 214] width 97 height 26
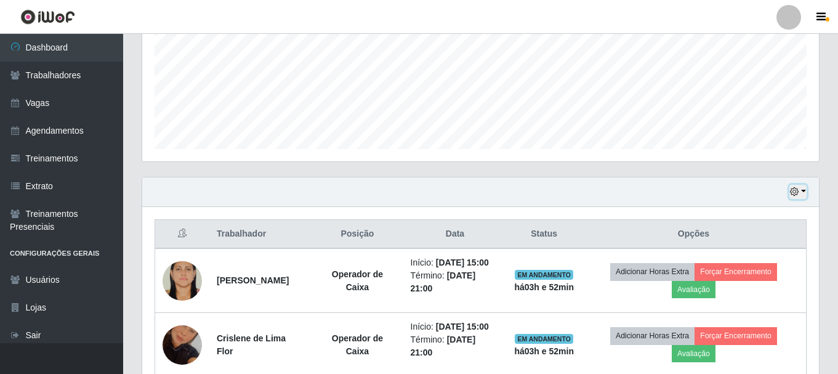
click at [803, 188] on button "button" at bounding box center [797, 192] width 17 height 14
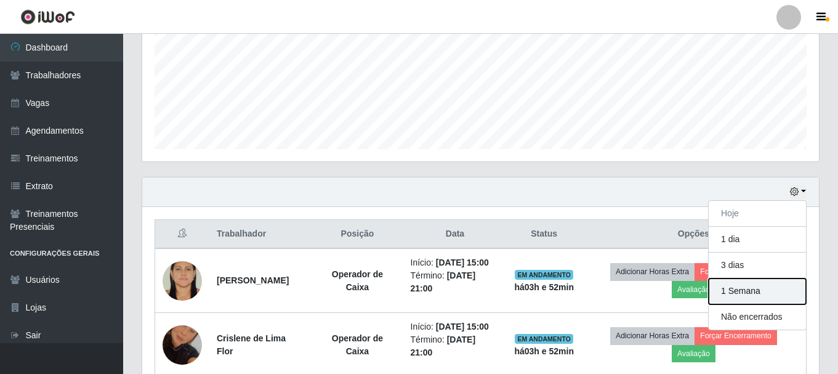
click at [798, 287] on button "1 Semana" at bounding box center [756, 291] width 97 height 26
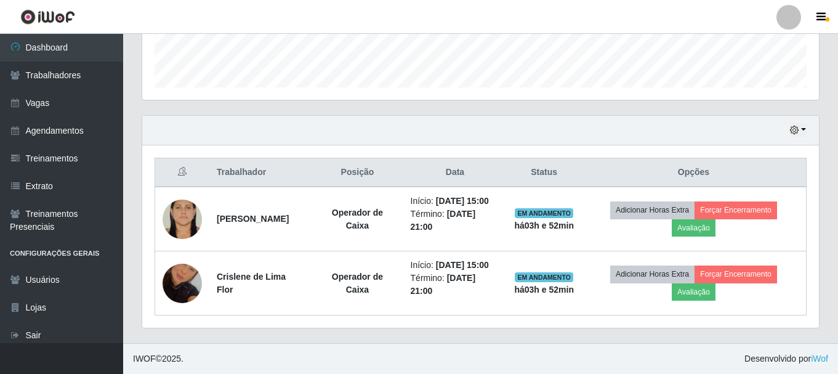
scroll to position [353, 0]
click at [805, 129] on button "button" at bounding box center [797, 130] width 17 height 14
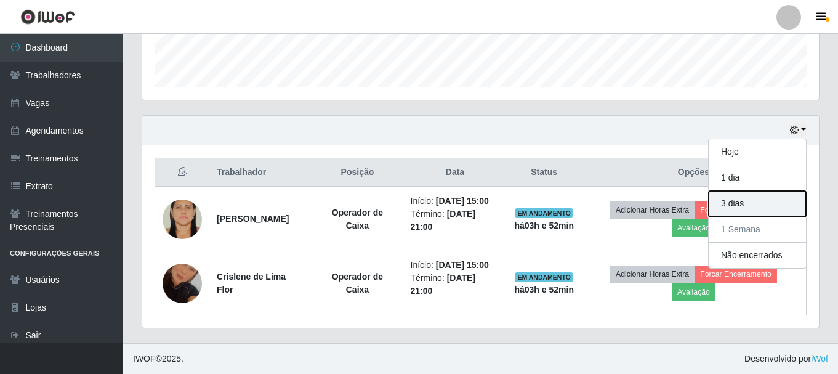
click at [796, 203] on button "3 dias" at bounding box center [756, 204] width 97 height 26
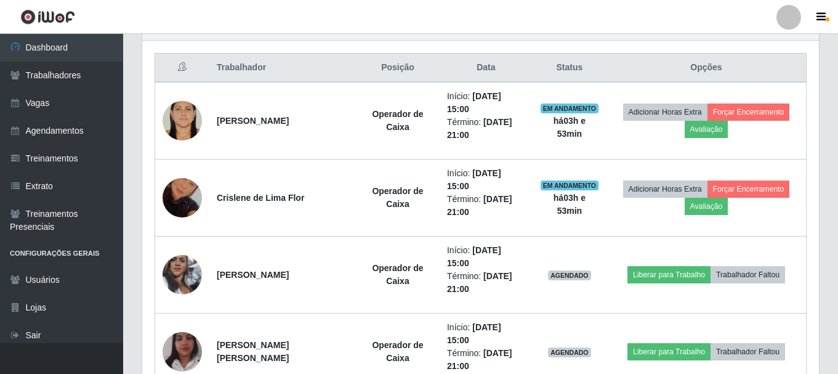
scroll to position [476, 0]
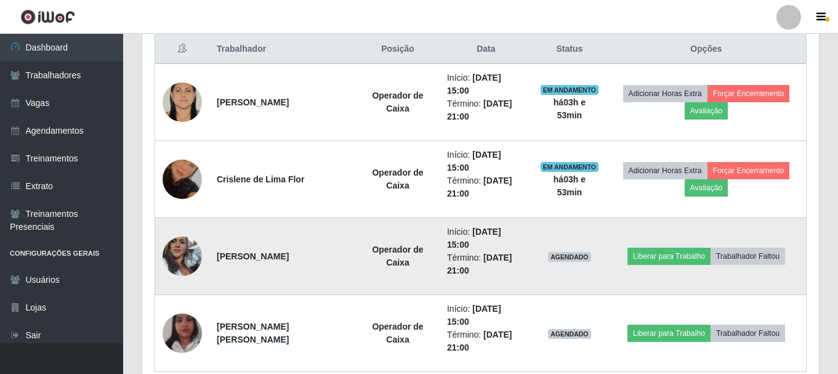
click at [179, 222] on img at bounding box center [182, 256] width 39 height 70
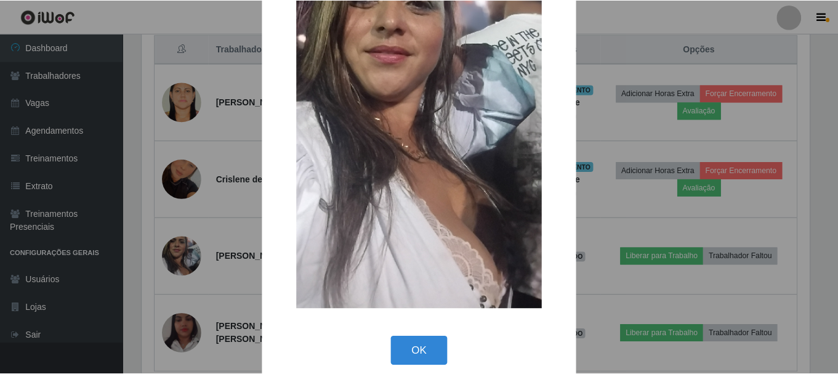
scroll to position [172, 0]
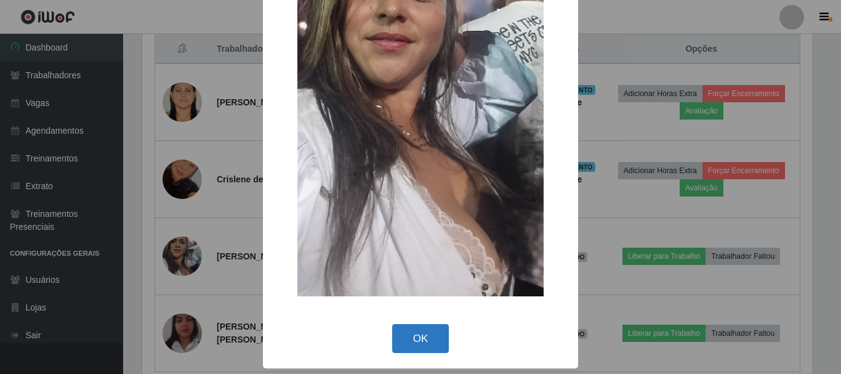
click at [412, 345] on button "OK" at bounding box center [420, 338] width 57 height 29
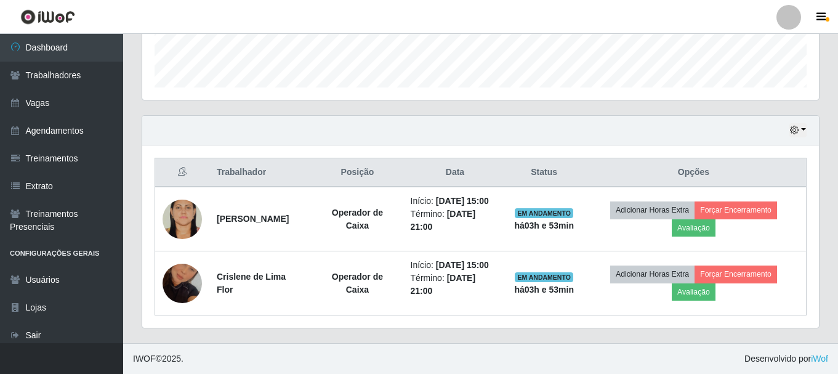
scroll to position [353, 0]
click at [803, 128] on button "button" at bounding box center [797, 130] width 17 height 14
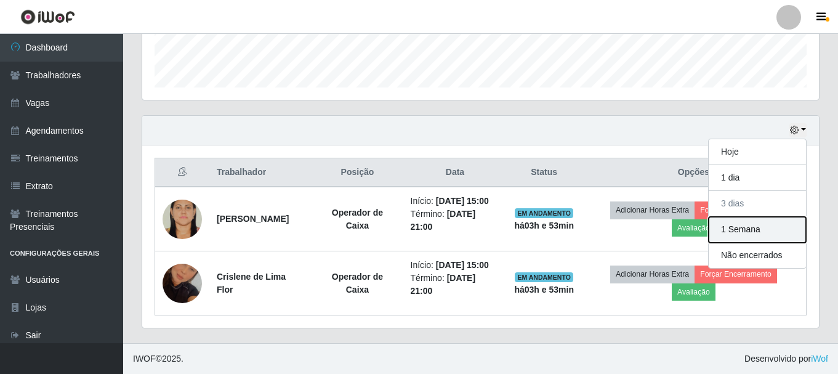
click at [794, 225] on button "1 Semana" at bounding box center [756, 230] width 97 height 26
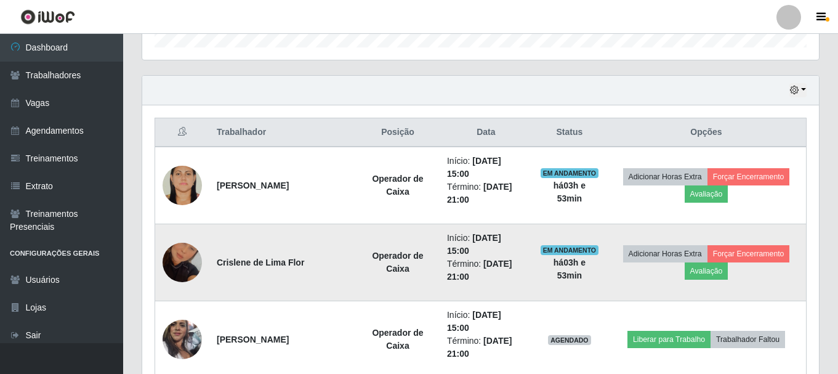
scroll to position [414, 0]
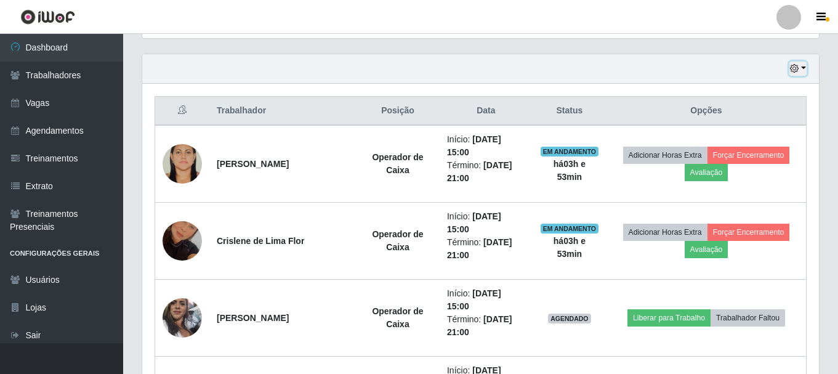
click at [803, 68] on button "button" at bounding box center [797, 69] width 17 height 14
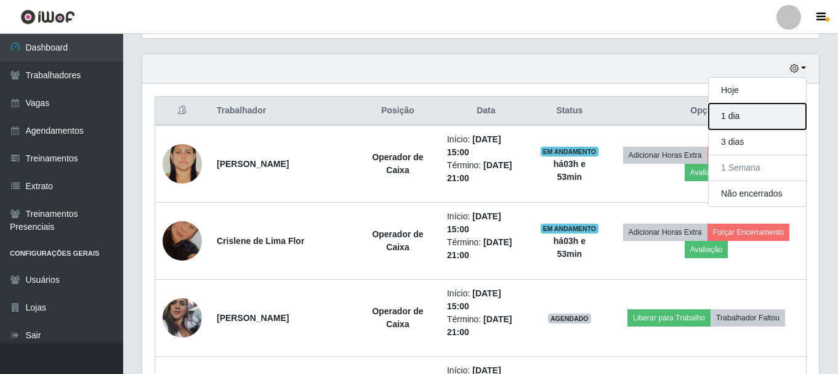
click at [798, 106] on button "1 dia" at bounding box center [756, 116] width 97 height 26
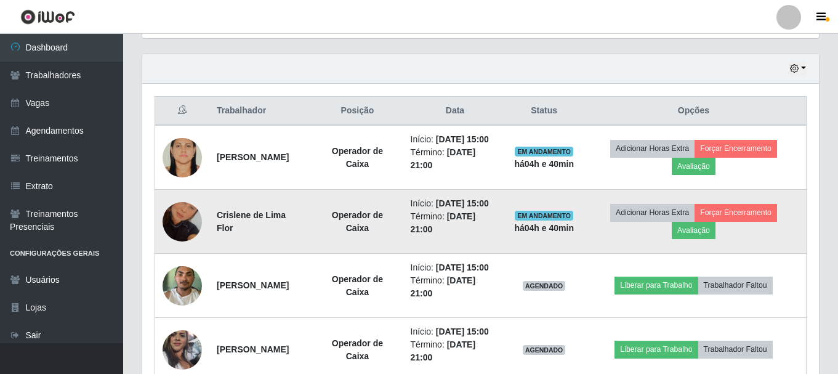
scroll to position [353, 0]
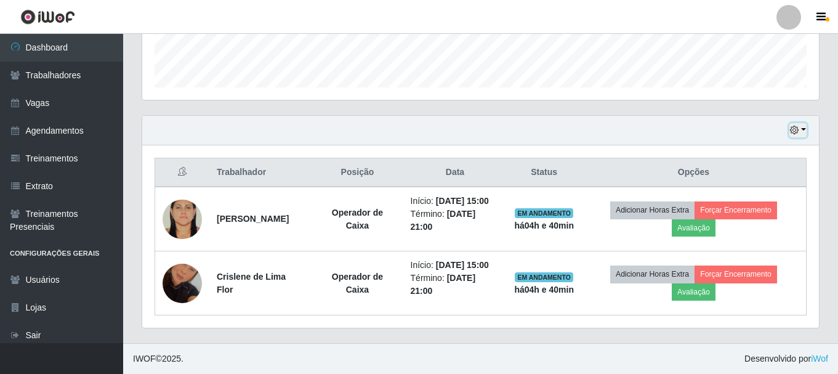
click at [804, 130] on button "button" at bounding box center [797, 130] width 17 height 14
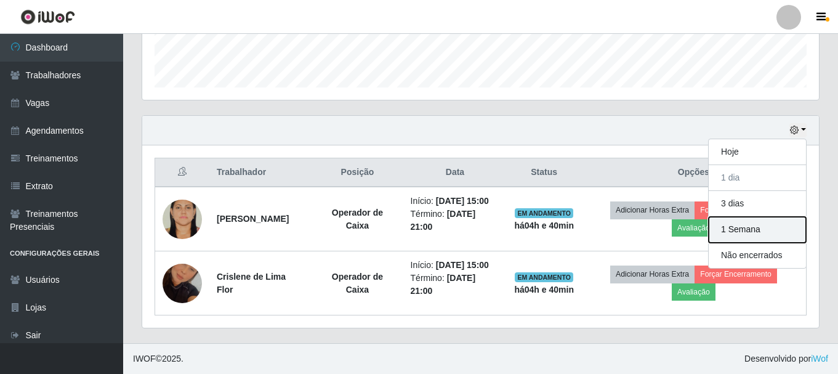
click at [799, 225] on button "1 Semana" at bounding box center [756, 230] width 97 height 26
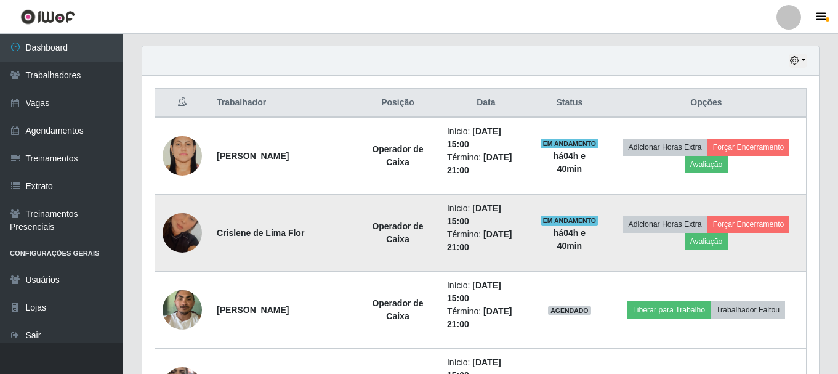
scroll to position [476, 0]
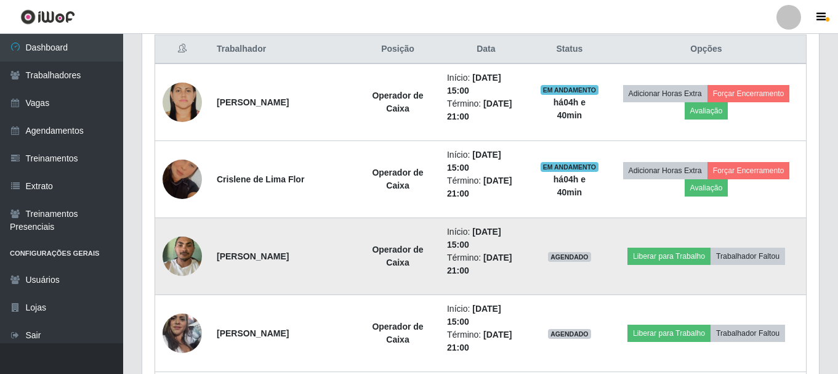
click at [178, 230] on img at bounding box center [182, 256] width 39 height 52
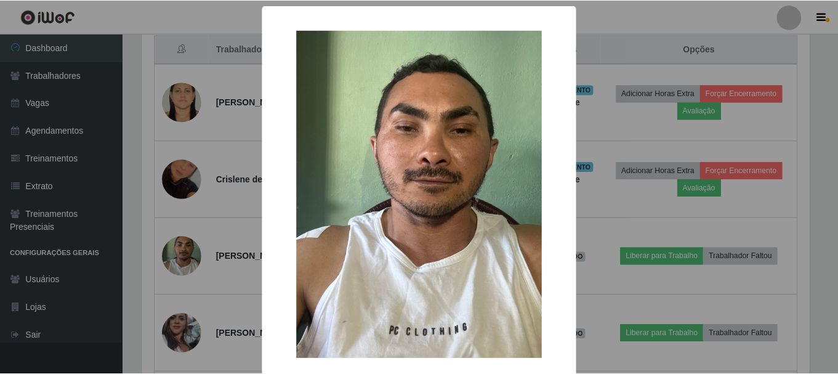
scroll to position [62, 0]
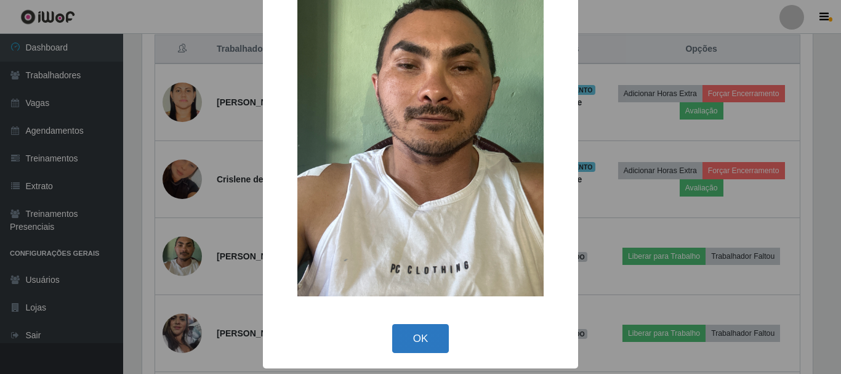
click at [420, 339] on button "OK" at bounding box center [420, 338] width 57 height 29
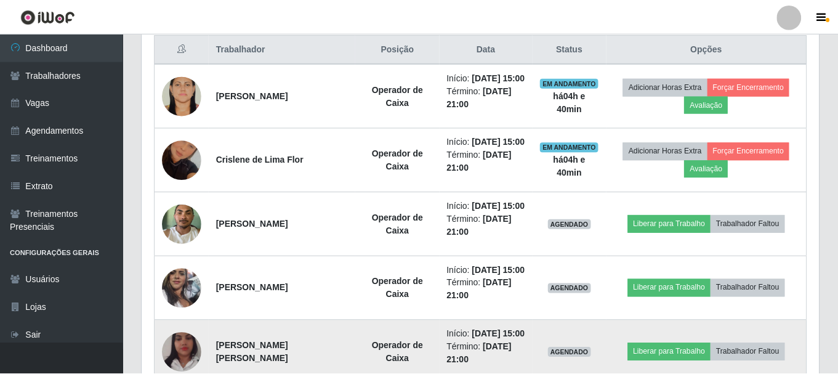
scroll to position [255, 676]
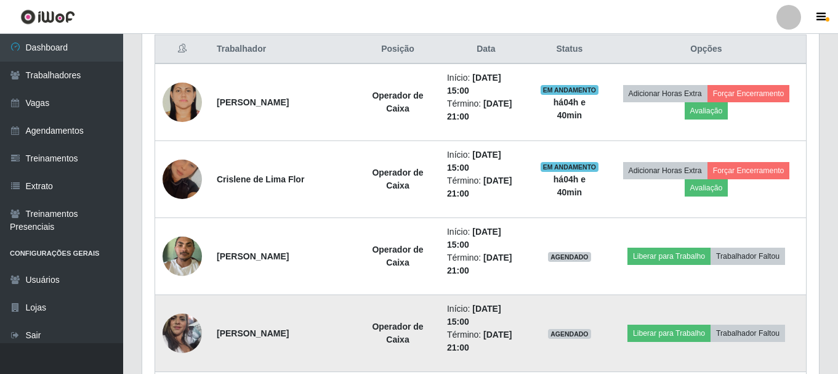
click at [178, 298] on img at bounding box center [182, 333] width 39 height 70
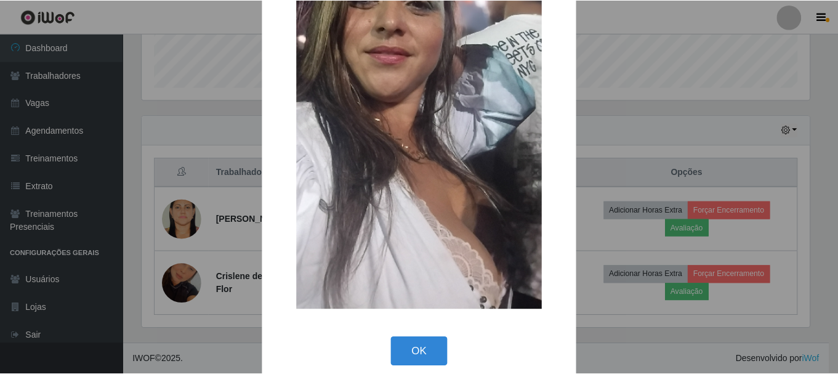
scroll to position [172, 0]
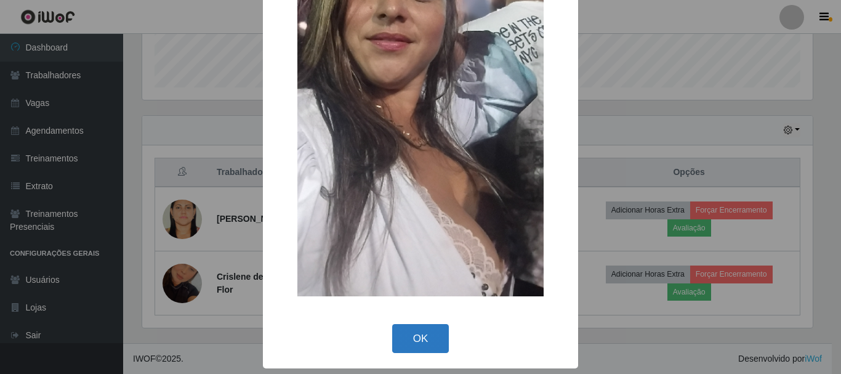
click at [422, 343] on button "OK" at bounding box center [420, 338] width 57 height 29
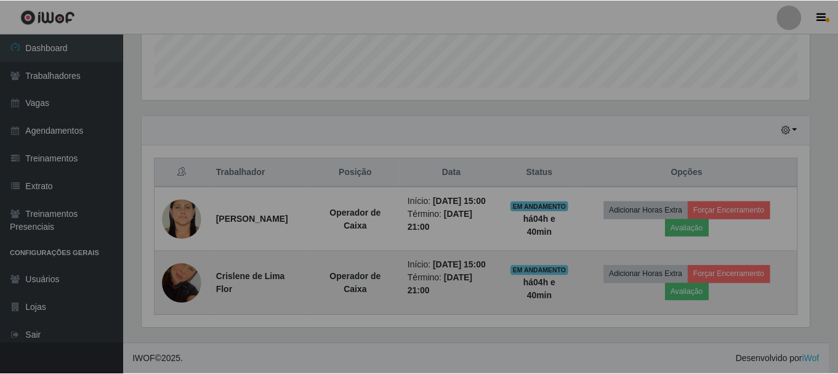
scroll to position [255, 676]
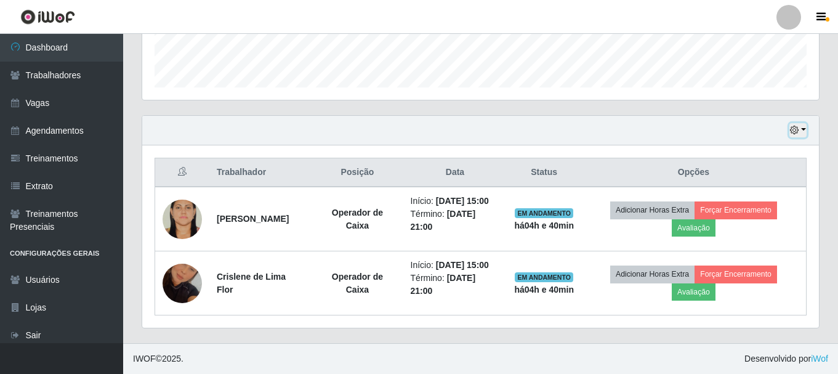
click at [802, 127] on button "button" at bounding box center [797, 130] width 17 height 14
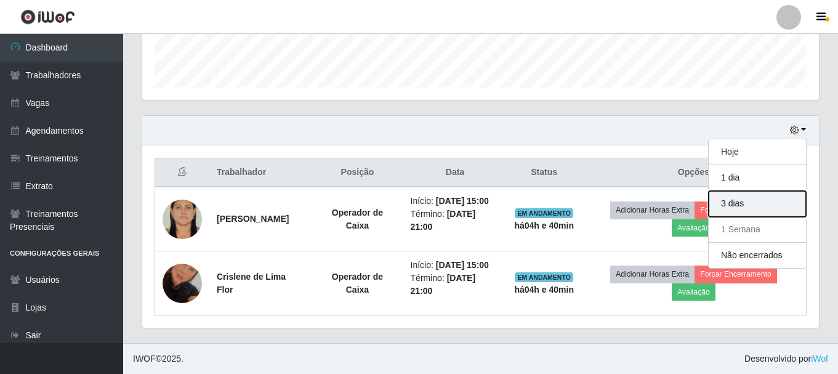
click at [756, 207] on button "3 dias" at bounding box center [756, 204] width 97 height 26
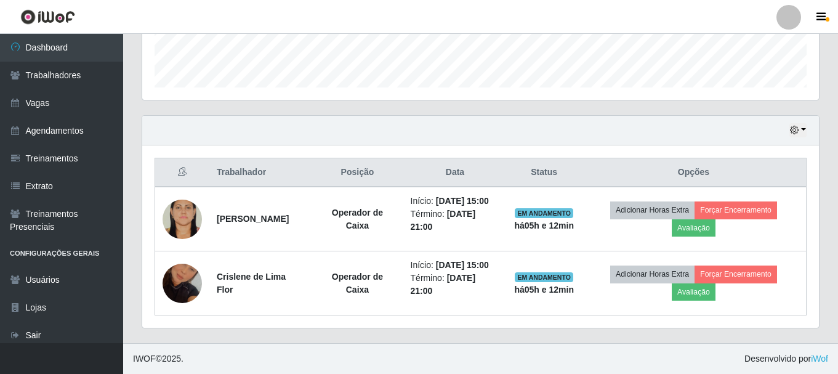
scroll to position [353, 0]
click at [805, 128] on button "button" at bounding box center [797, 130] width 17 height 14
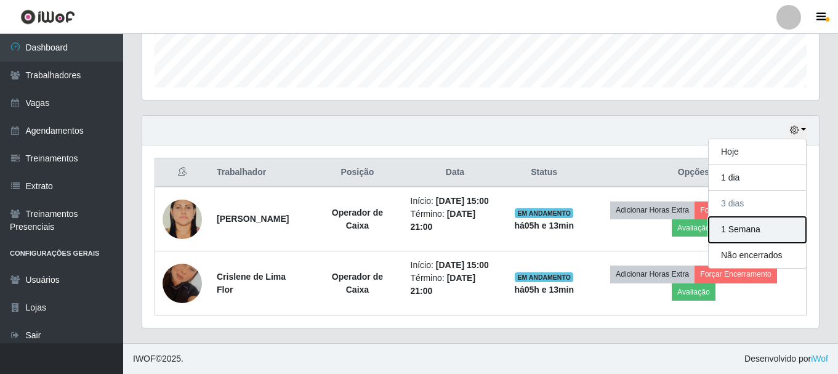
click at [800, 232] on button "1 Semana" at bounding box center [756, 230] width 97 height 26
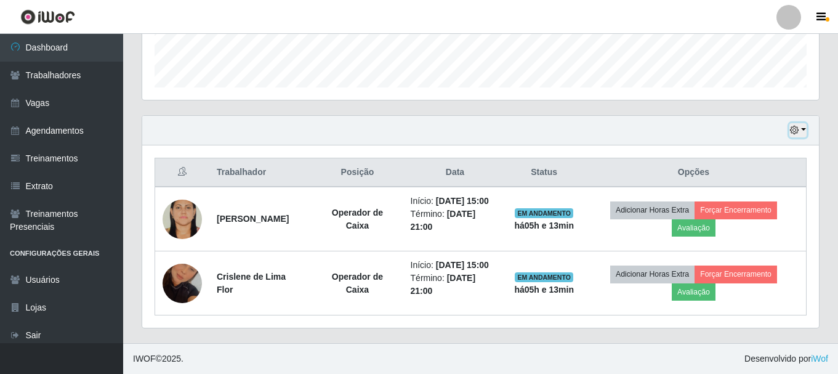
click at [803, 130] on button "button" at bounding box center [797, 130] width 17 height 14
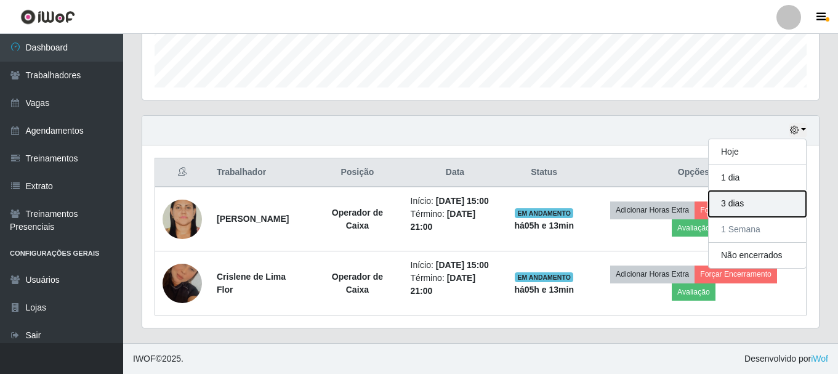
click at [796, 207] on button "3 dias" at bounding box center [756, 204] width 97 height 26
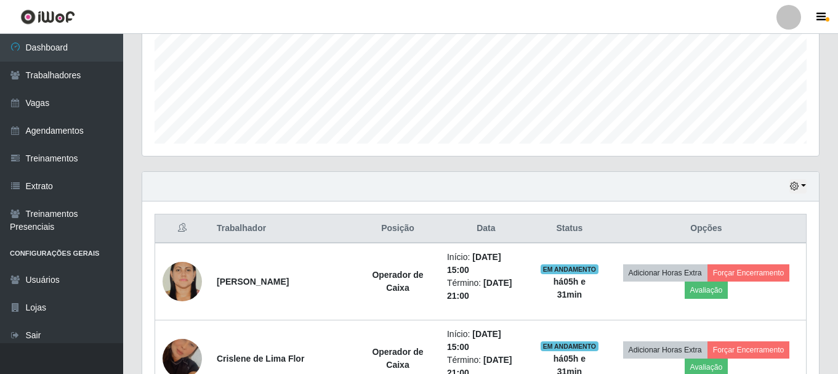
scroll to position [296, 0]
click at [805, 184] on button "button" at bounding box center [797, 187] width 17 height 14
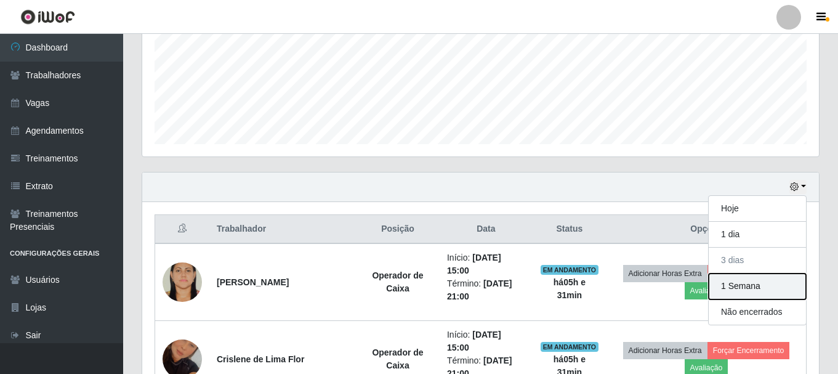
click at [792, 286] on button "1 Semana" at bounding box center [756, 286] width 97 height 26
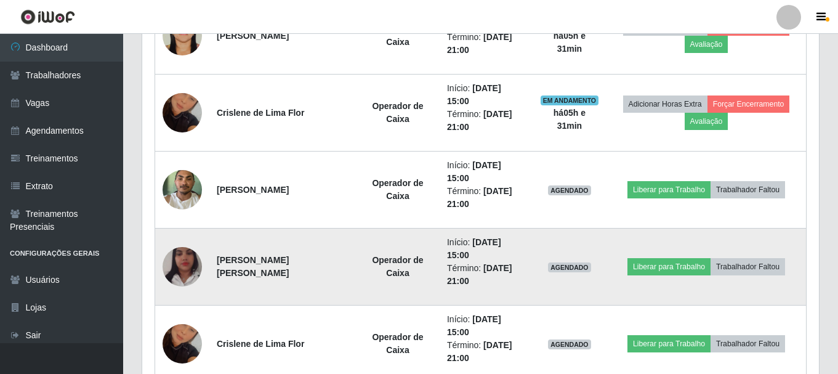
scroll to position [353, 0]
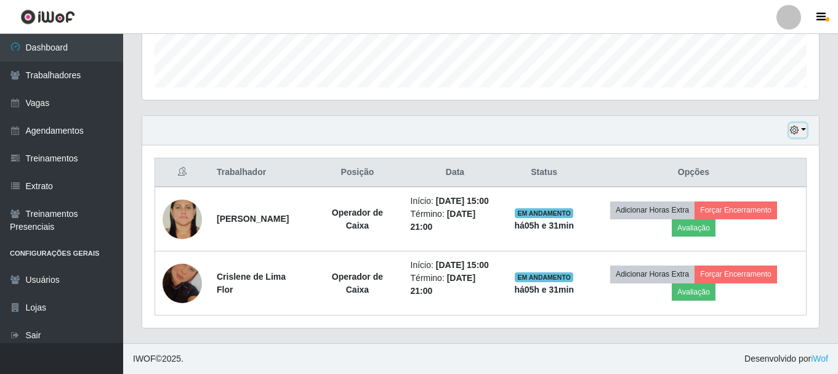
click at [805, 127] on button "button" at bounding box center [797, 130] width 17 height 14
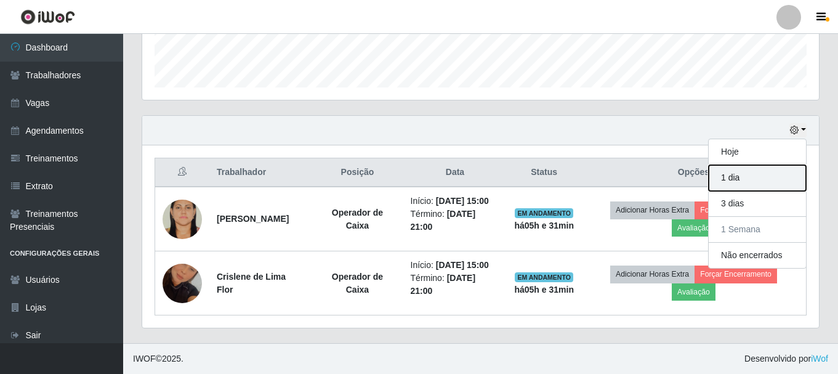
click at [793, 182] on button "1 dia" at bounding box center [756, 178] width 97 height 26
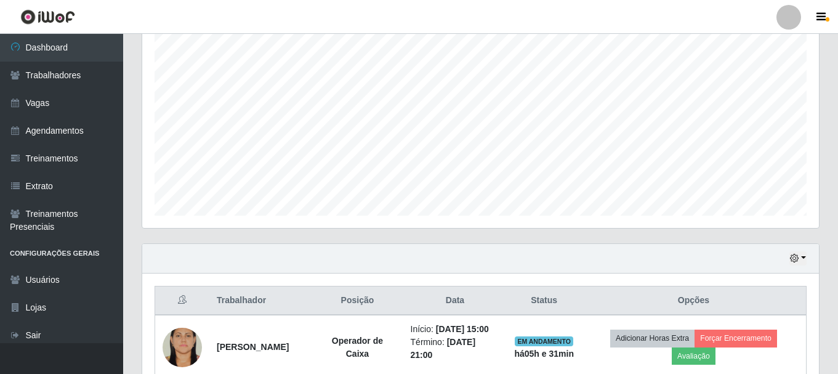
scroll to position [414, 0]
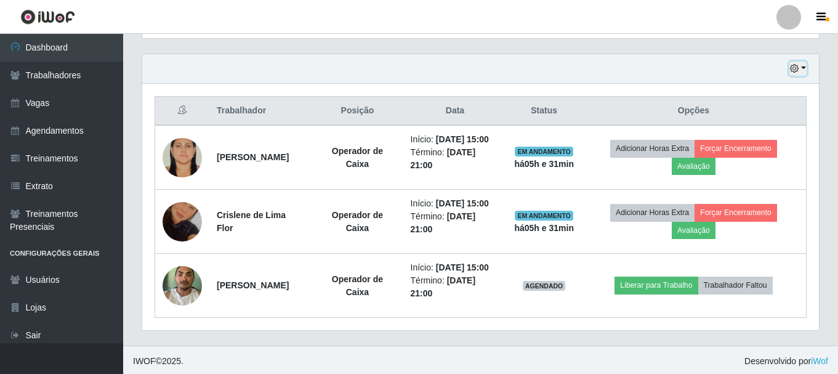
click at [802, 65] on button "button" at bounding box center [797, 69] width 17 height 14
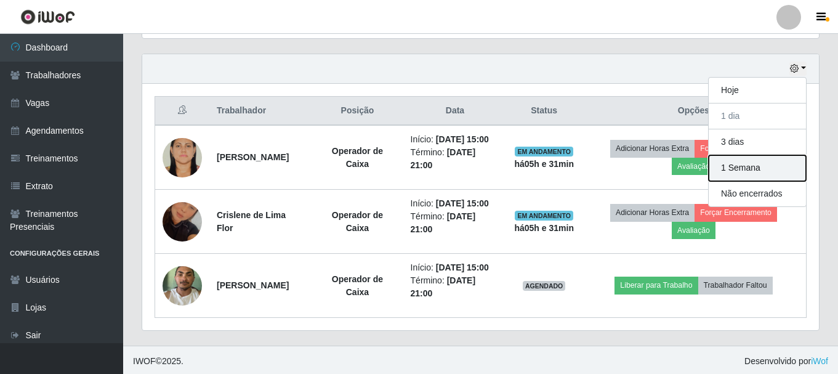
click at [802, 167] on button "1 Semana" at bounding box center [756, 168] width 97 height 26
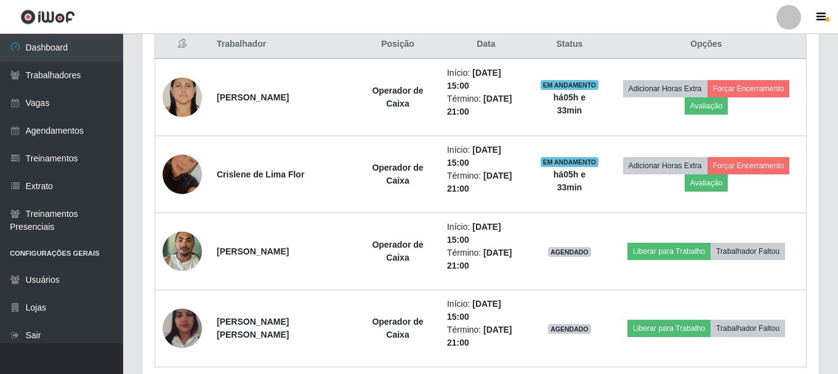
scroll to position [353, 0]
